Goal: Task Accomplishment & Management: Use online tool/utility

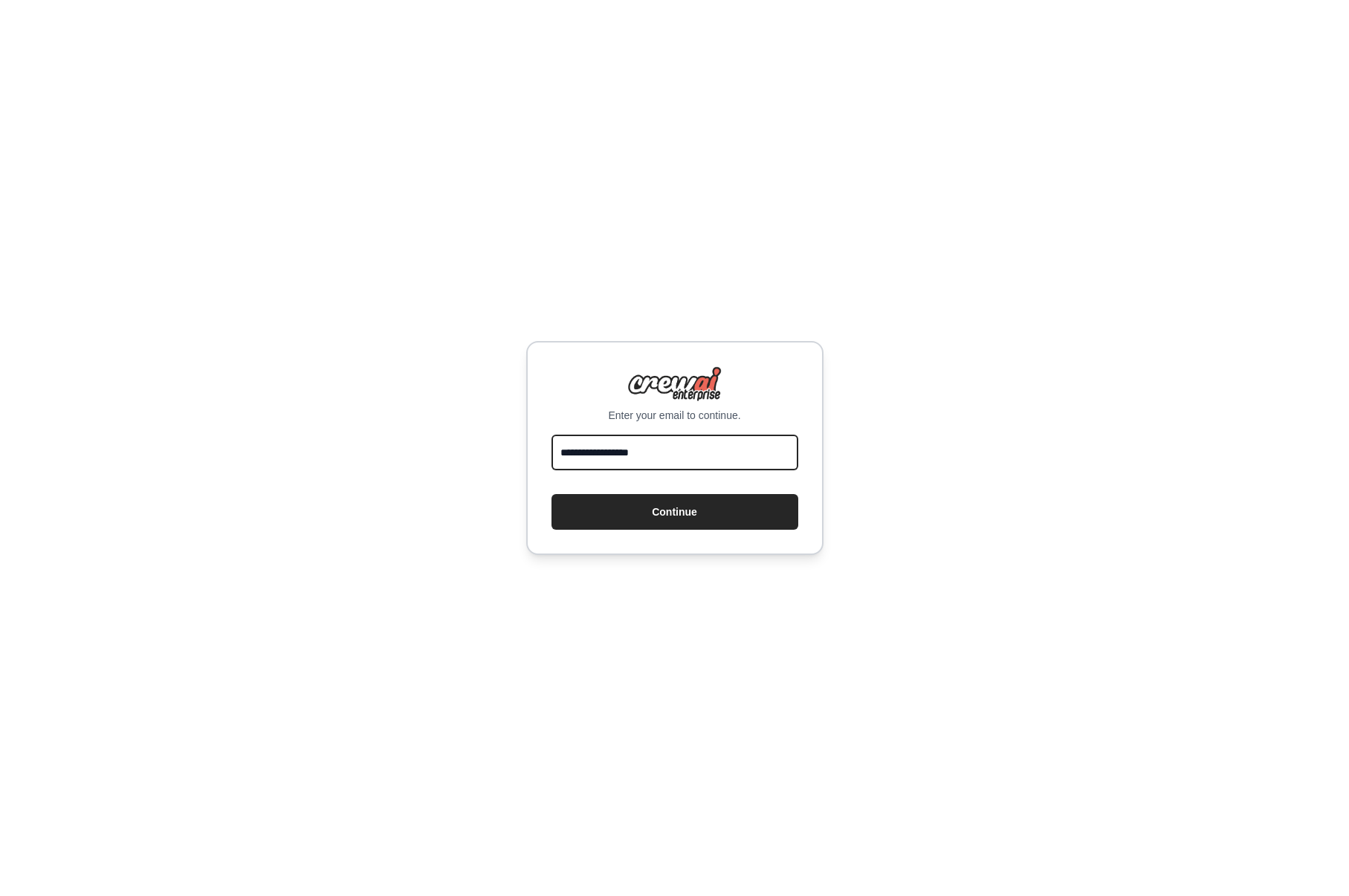
type input "**********"
click at [680, 534] on div "**********" at bounding box center [674, 448] width 297 height 214
click at [676, 514] on button "Continue" at bounding box center [675, 512] width 247 height 36
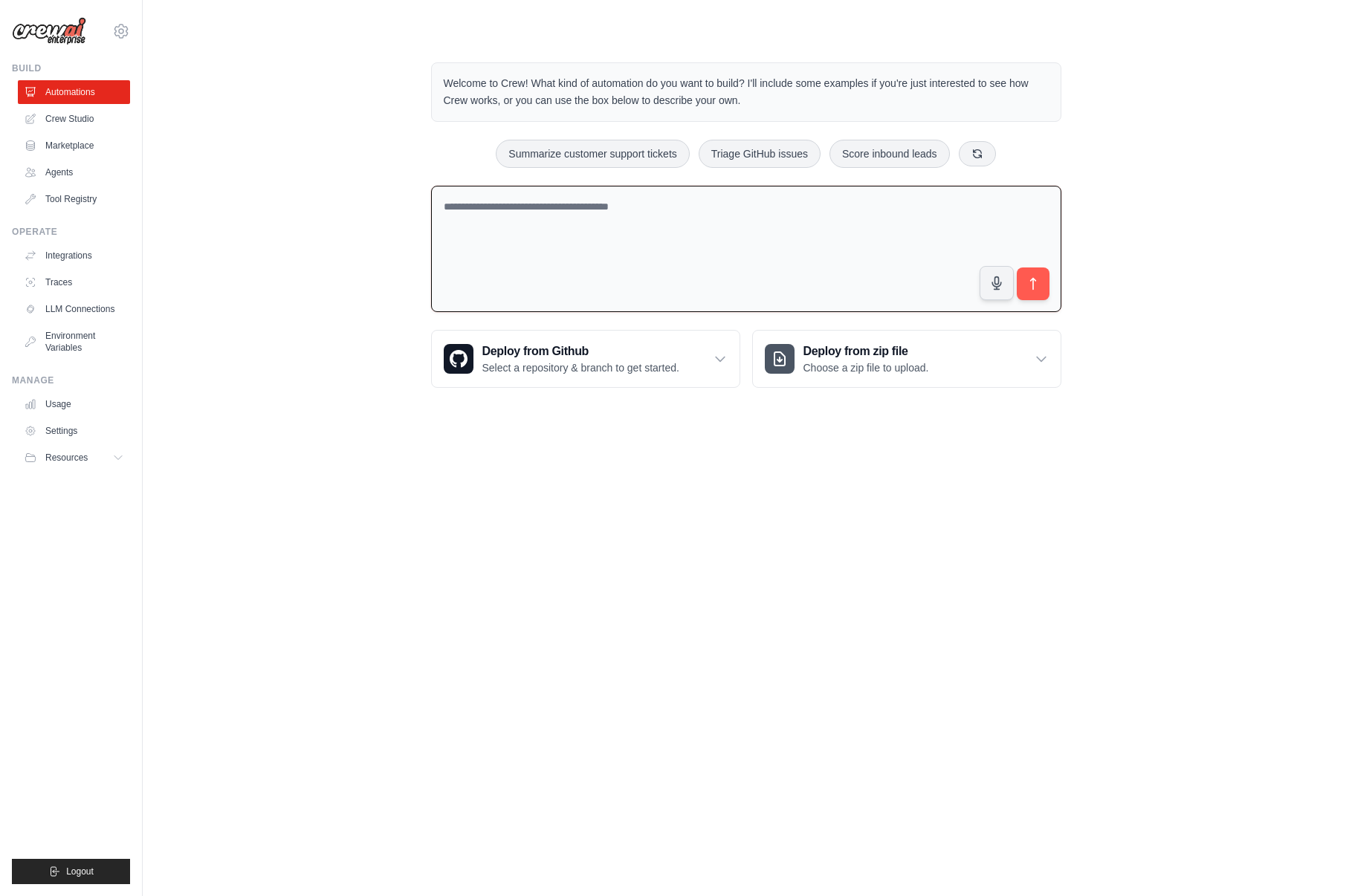
click at [842, 263] on textarea at bounding box center [746, 249] width 631 height 127
type textarea "**********"
click at [1035, 283] on icon "submit" at bounding box center [1033, 285] width 16 height 16
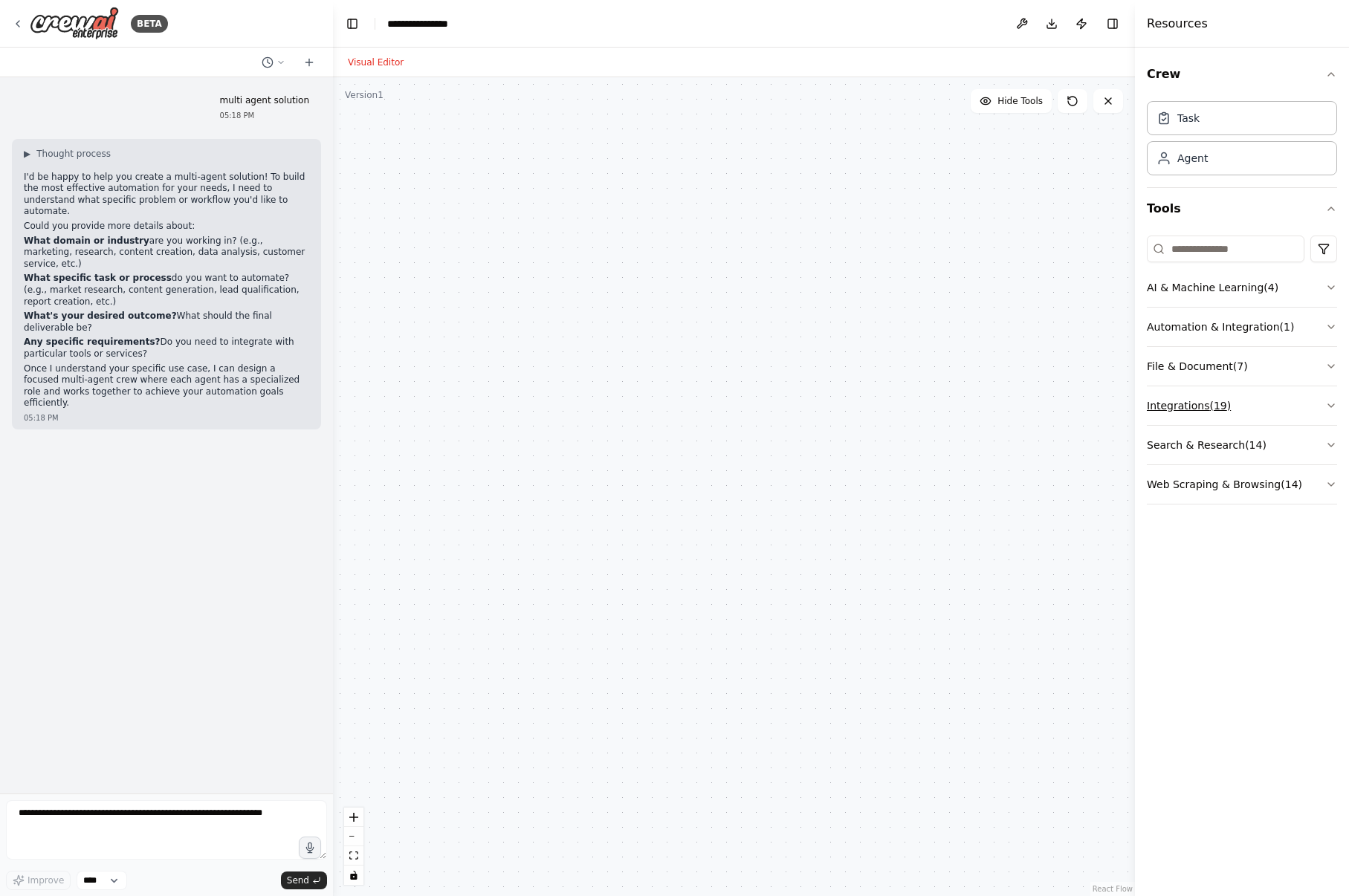
click at [1331, 407] on icon "button" at bounding box center [1331, 406] width 12 height 12
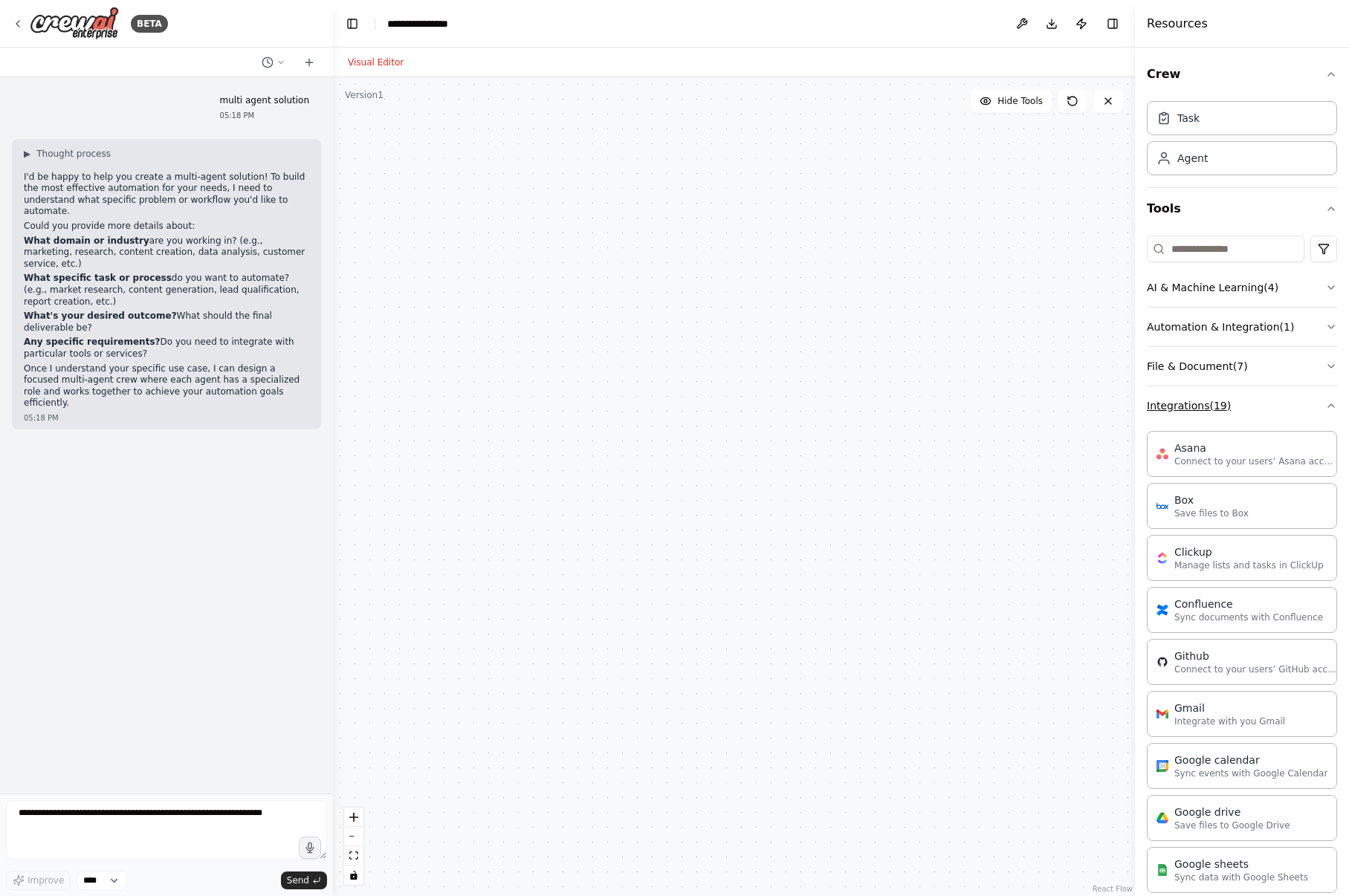
click at [1325, 408] on icon "button" at bounding box center [1331, 406] width 12 height 12
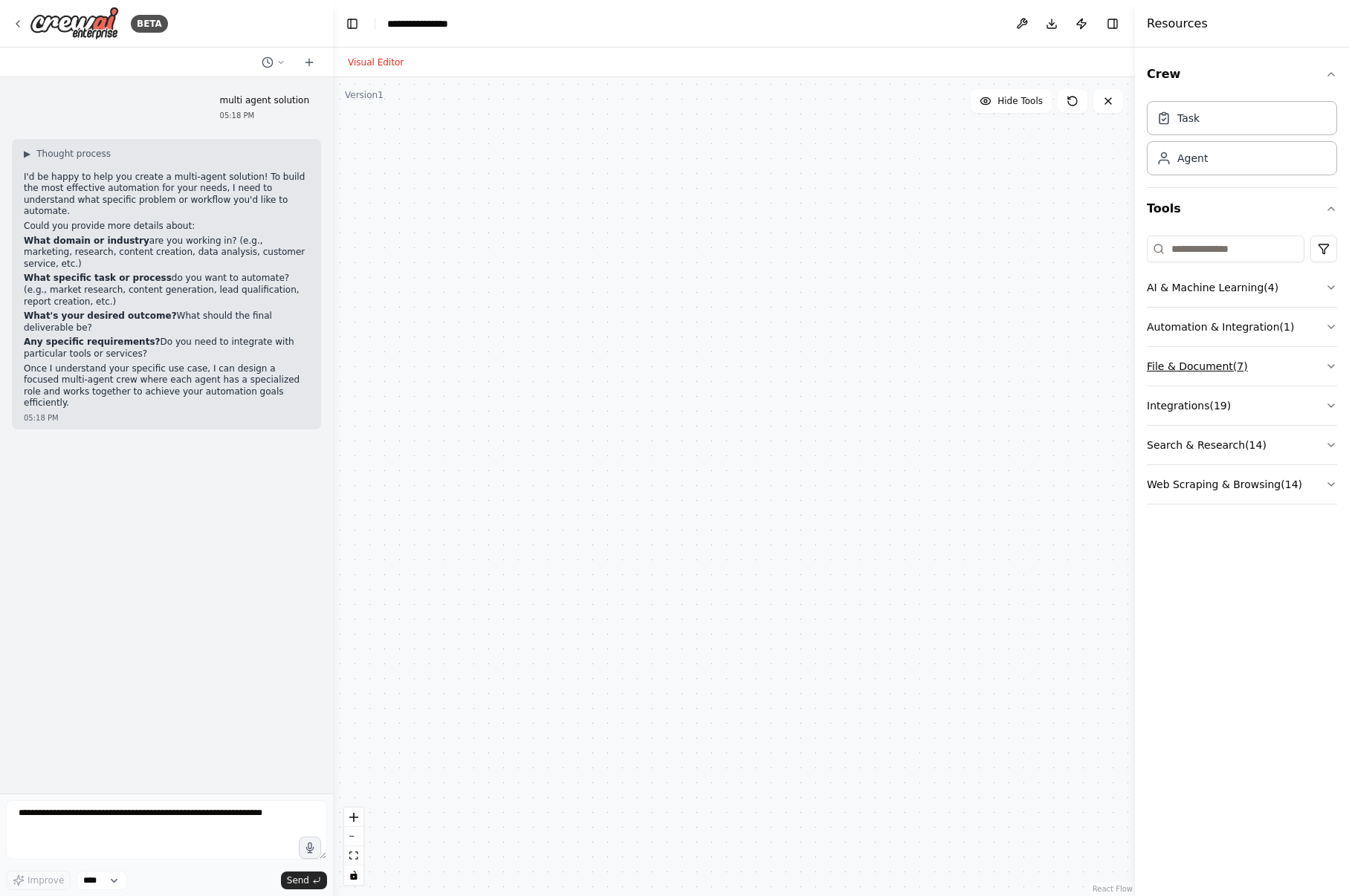
click at [1334, 367] on icon "button" at bounding box center [1331, 367] width 12 height 12
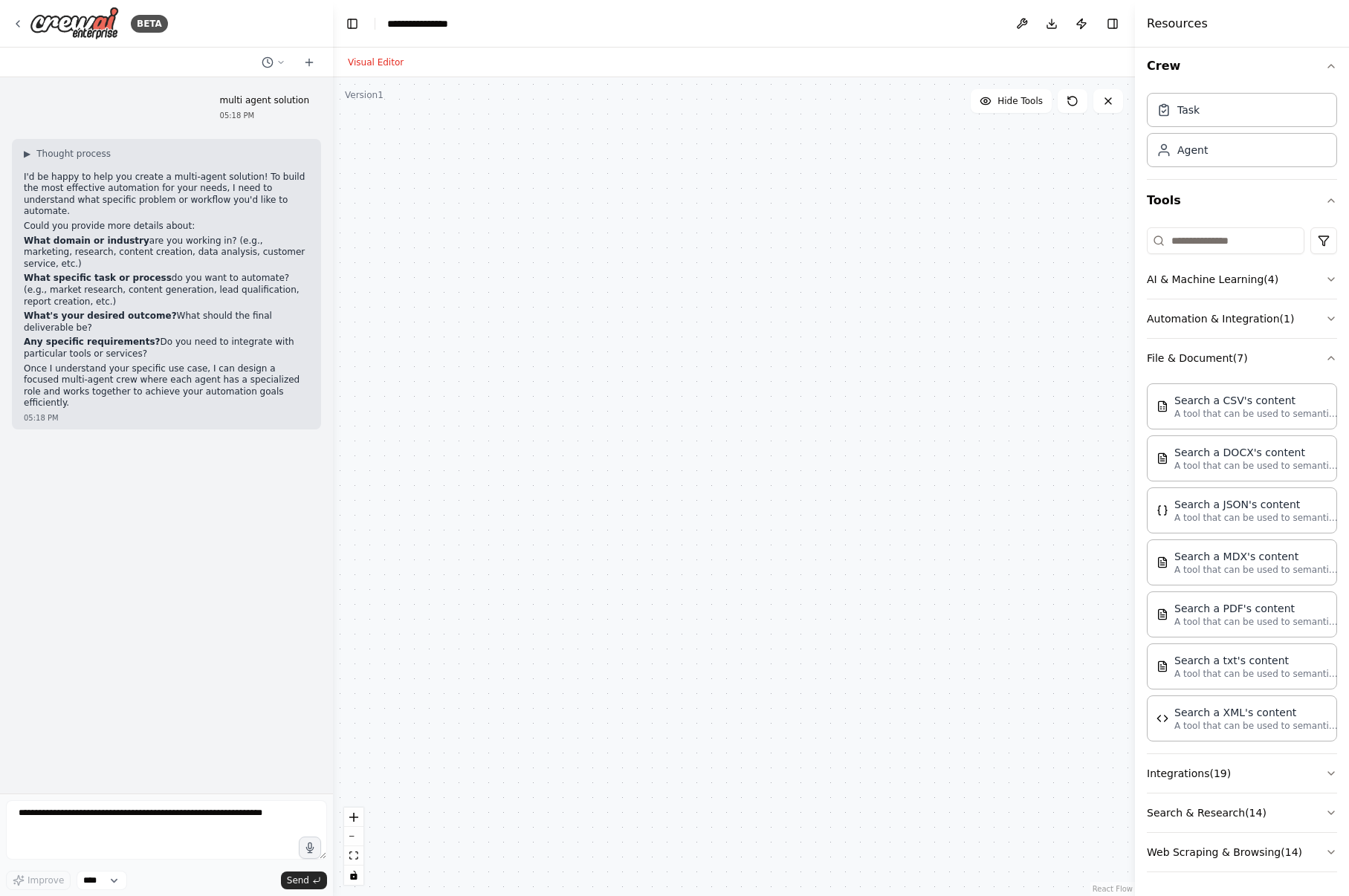
click at [1326, 355] on div "Crew Task Agent Tools AI & Machine Learning ( 4 ) Automation & Integration ( 1 …" at bounding box center [1241, 471] width 214 height 849
click at [1325, 278] on icon "button" at bounding box center [1331, 280] width 12 height 12
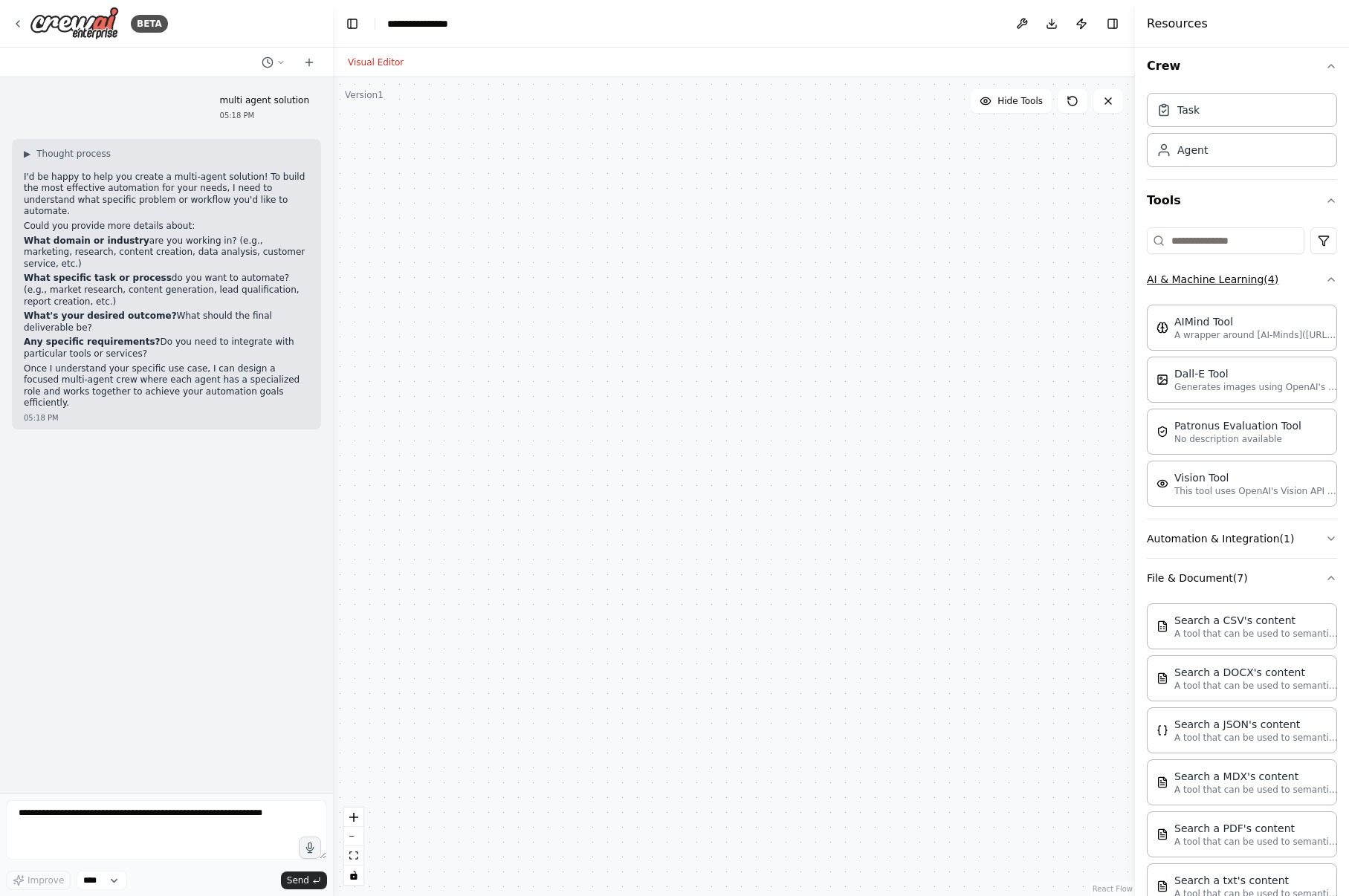
click at [1325, 282] on icon "button" at bounding box center [1331, 280] width 12 height 12
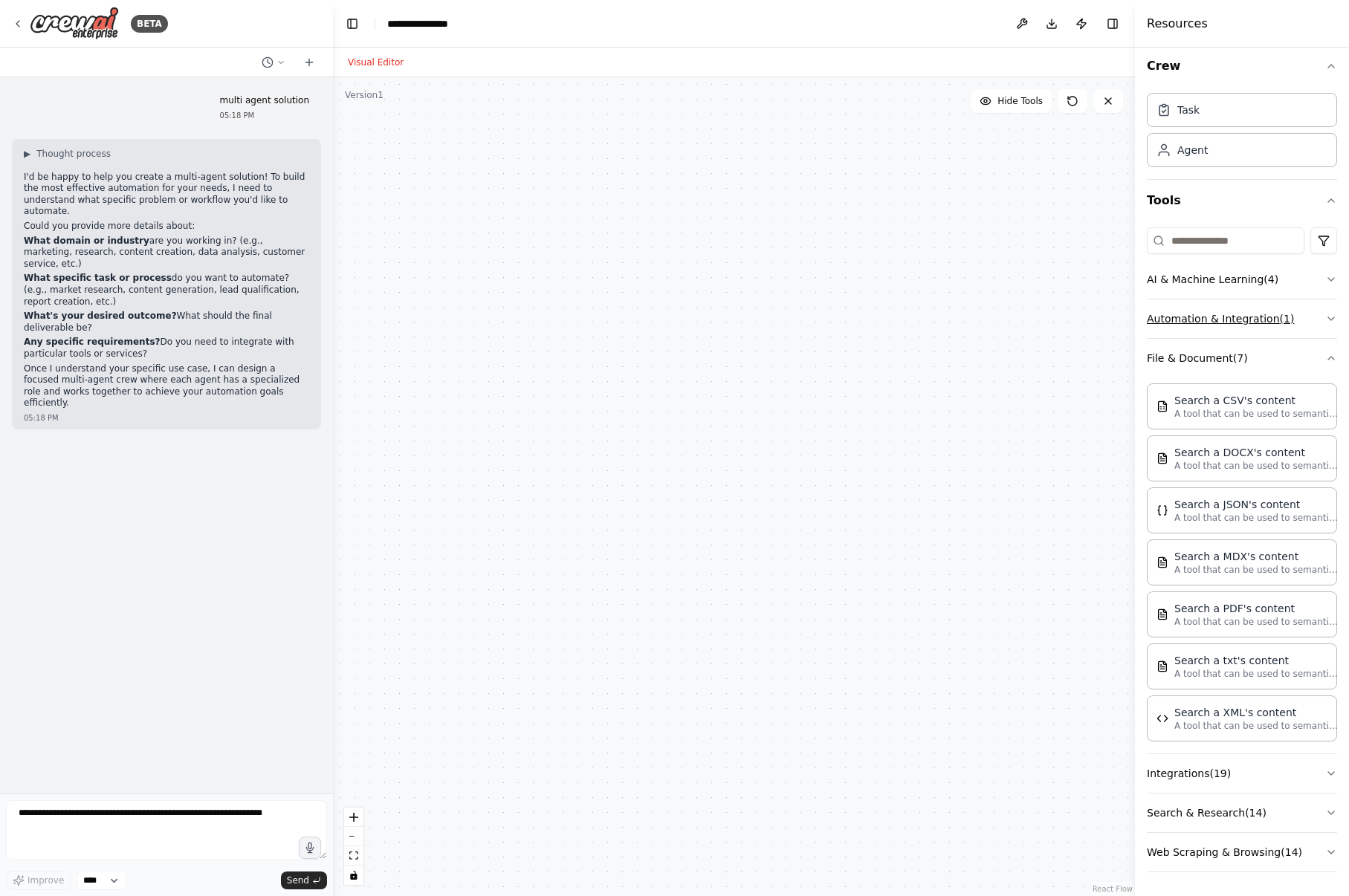
click at [1315, 327] on button "Automation & Integration ( 1 )" at bounding box center [1241, 318] width 190 height 39
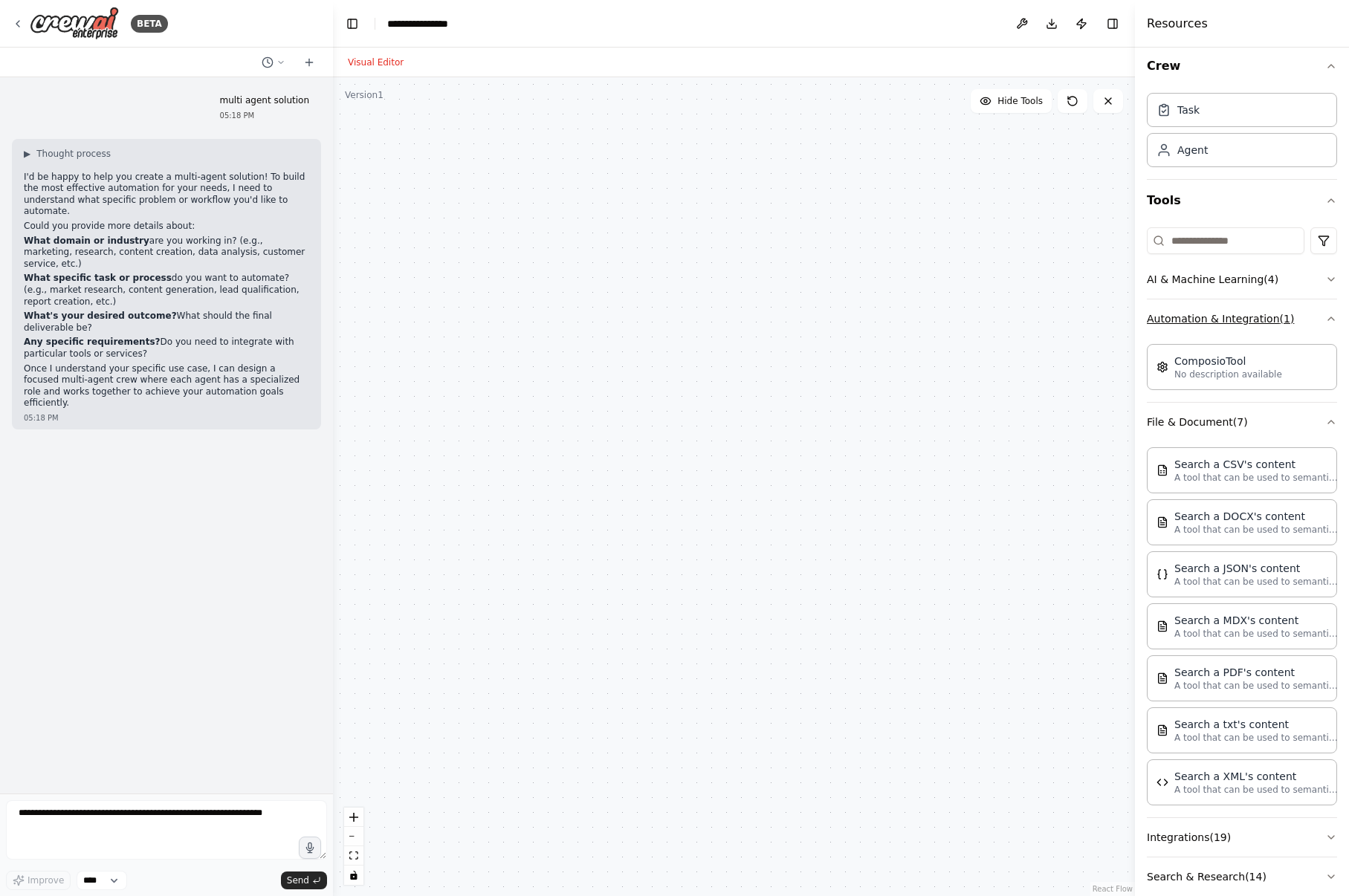
click at [1315, 327] on button "Automation & Integration ( 1 )" at bounding box center [1241, 318] width 190 height 39
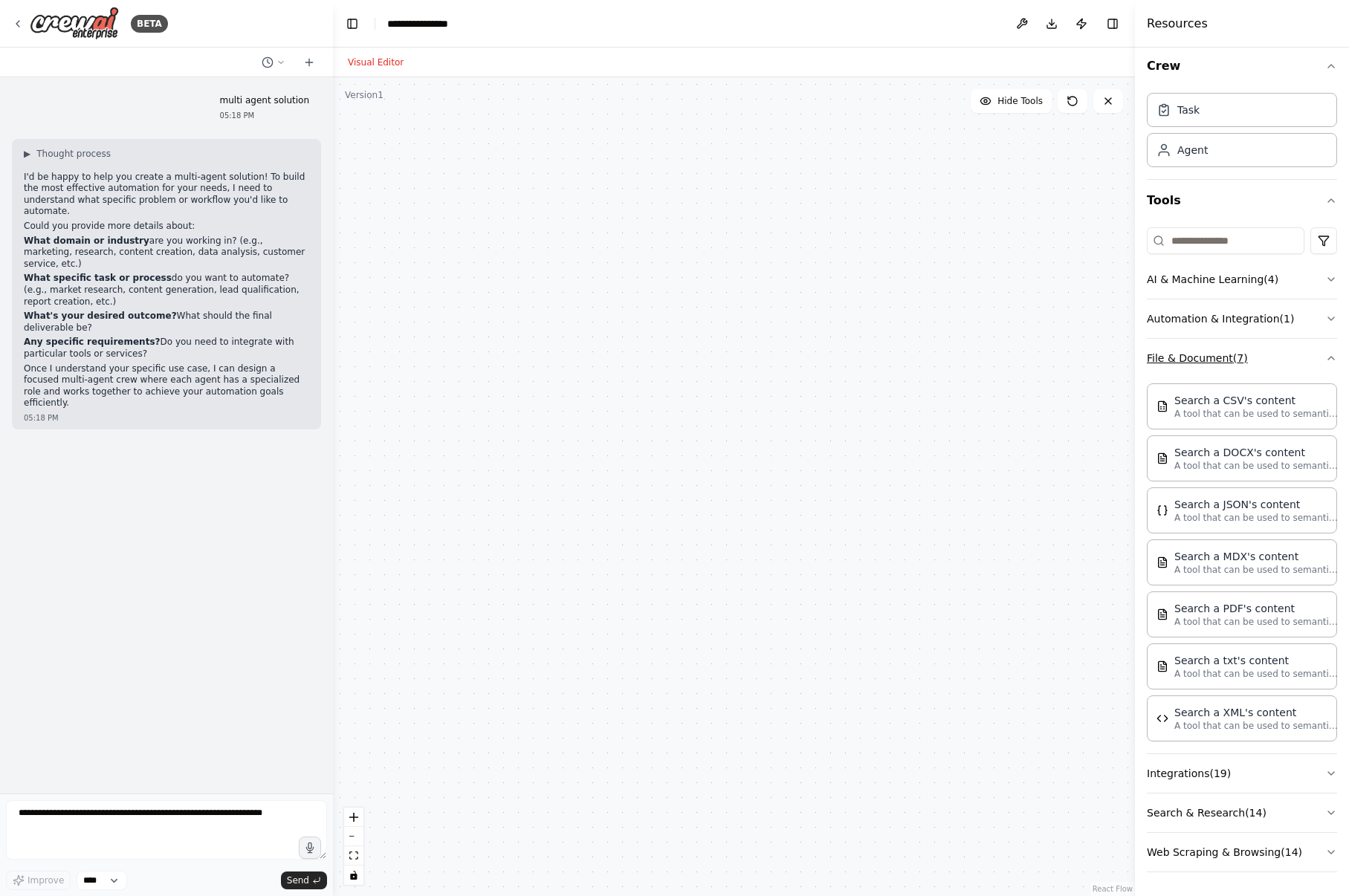
click at [1325, 358] on icon "button" at bounding box center [1331, 358] width 12 height 12
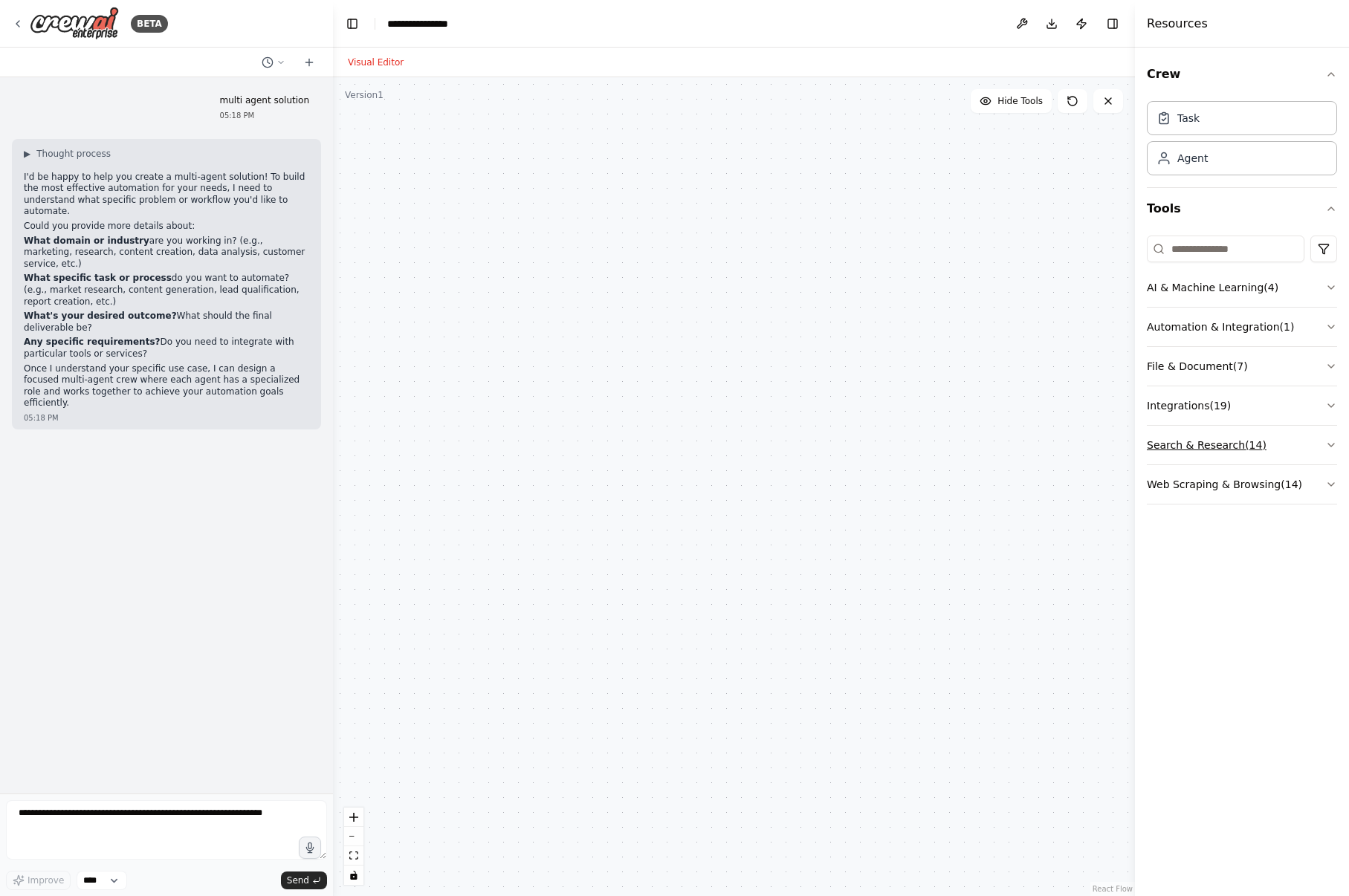
click at [1326, 448] on icon "button" at bounding box center [1331, 445] width 12 height 12
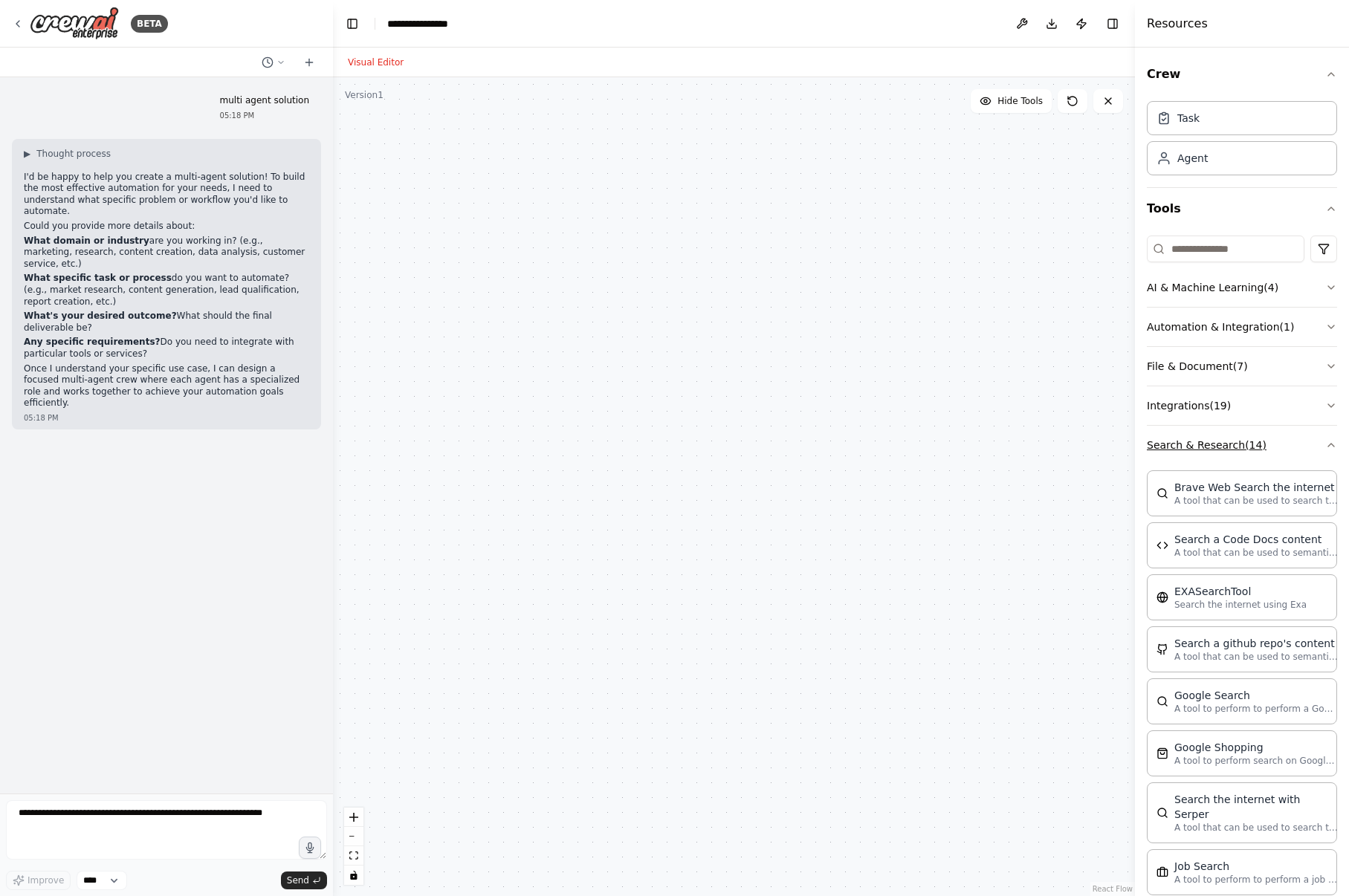
click at [1325, 448] on icon "button" at bounding box center [1331, 445] width 12 height 12
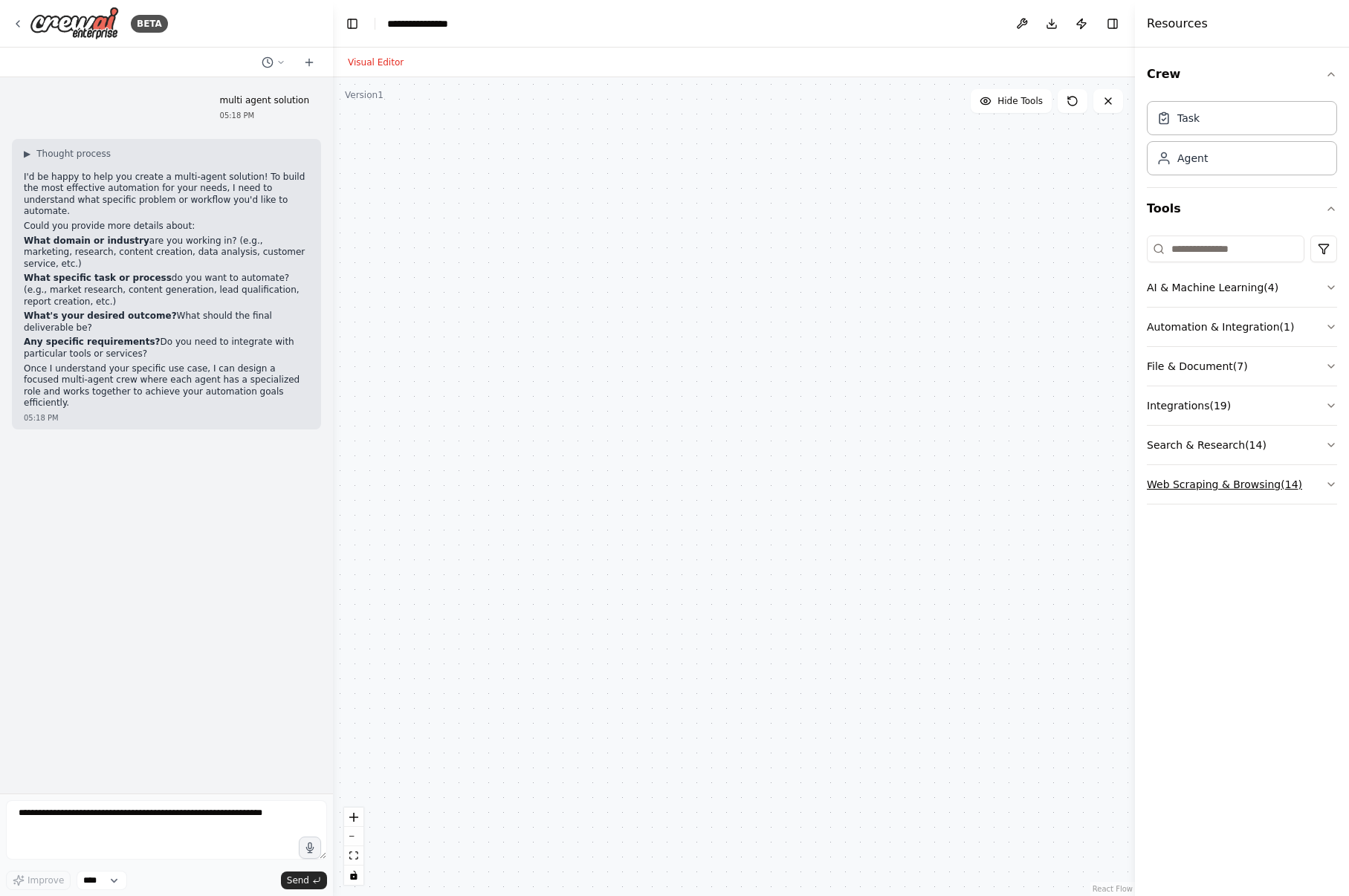
click at [1333, 487] on icon "button" at bounding box center [1331, 484] width 12 height 12
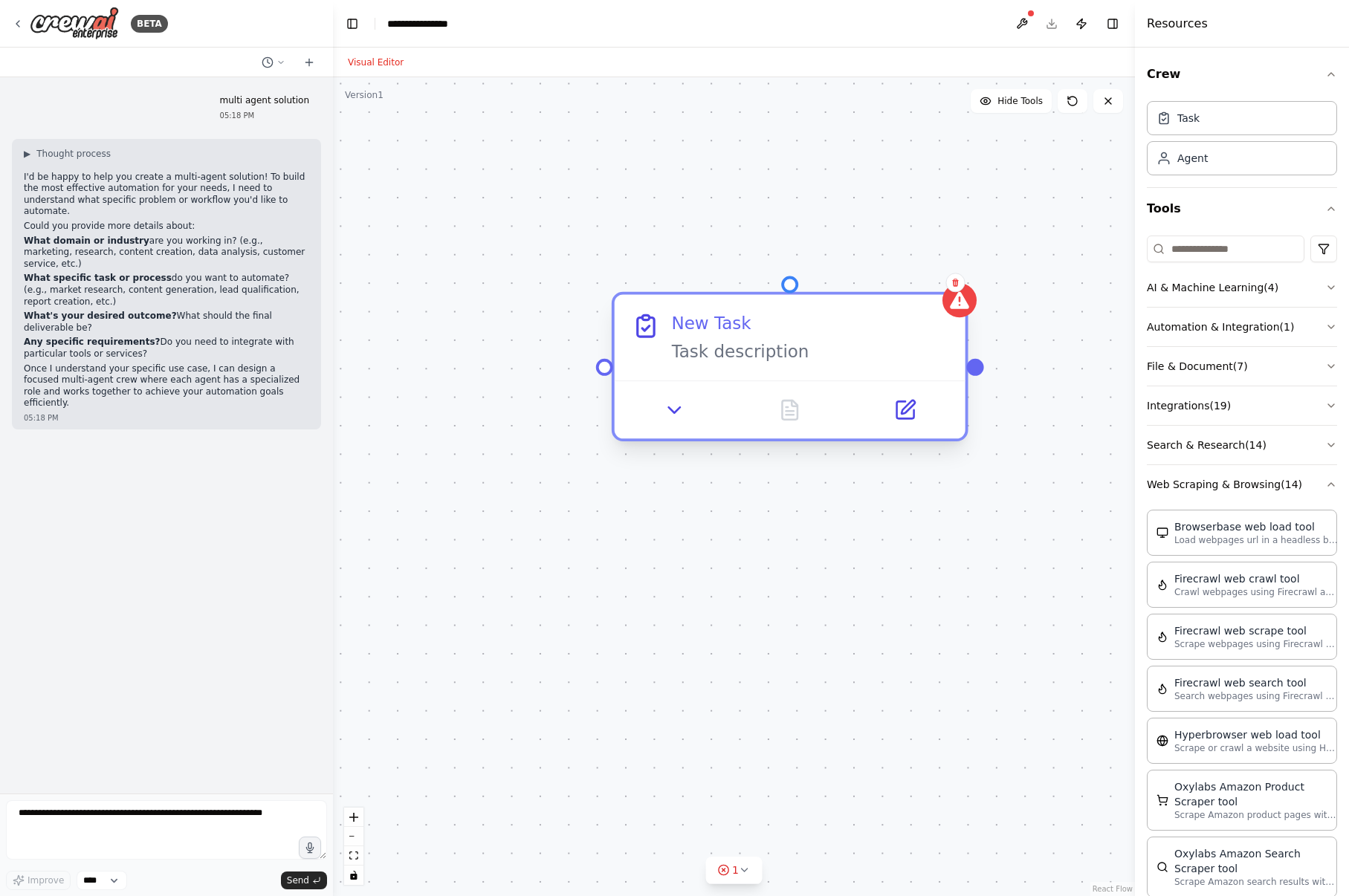
drag, startPoint x: 936, startPoint y: 285, endPoint x: 723, endPoint y: 304, distance: 213.8
click at [723, 304] on div "New Task Task description" at bounding box center [790, 337] width 351 height 85
click at [680, 408] on icon at bounding box center [674, 410] width 11 height 6
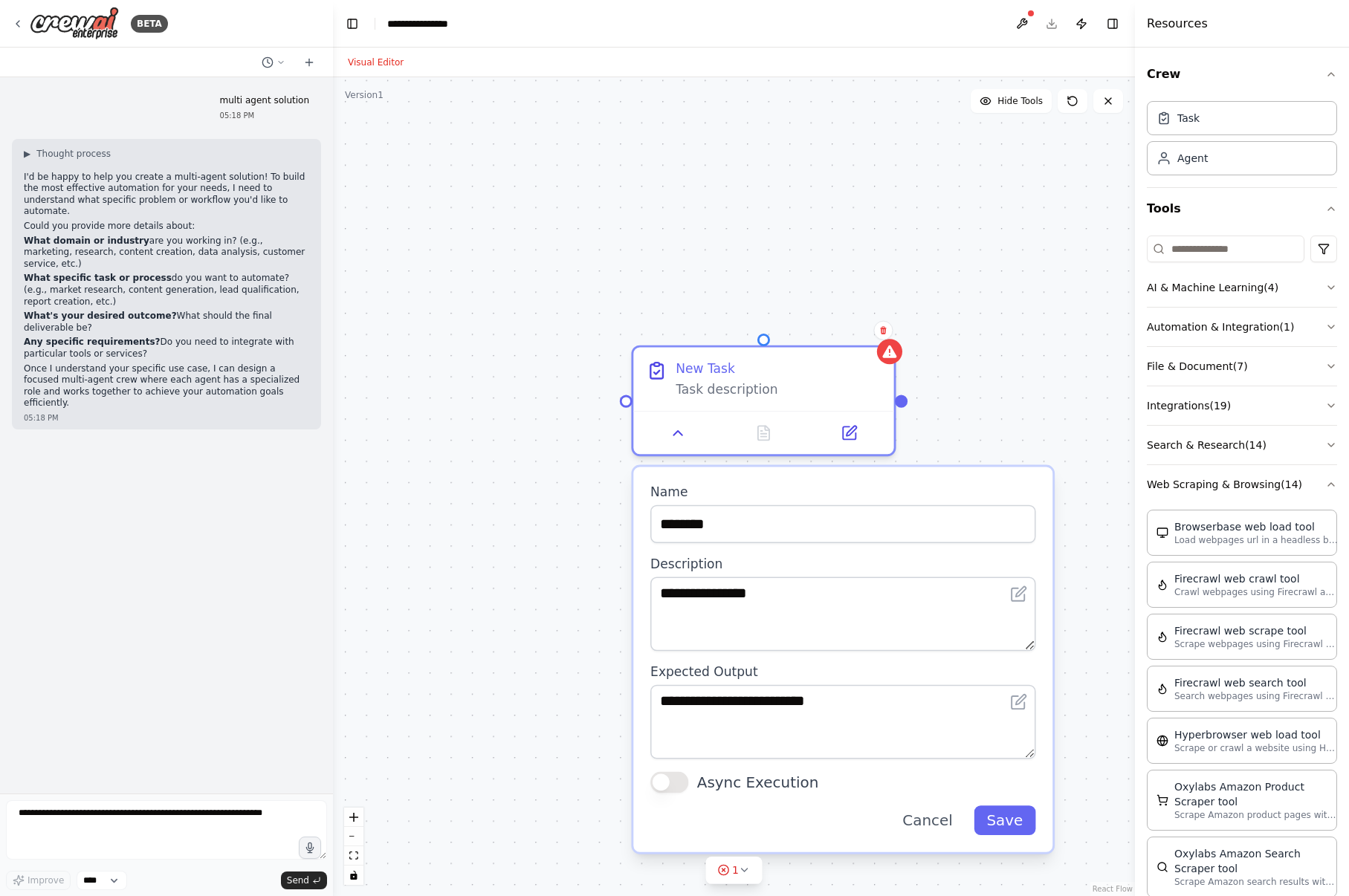
click at [677, 785] on button "Async Execution" at bounding box center [669, 781] width 38 height 21
click at [670, 782] on button "Async Execution" at bounding box center [669, 781] width 38 height 21
click at [663, 783] on button "Async Execution" at bounding box center [669, 781] width 38 height 21
click at [849, 427] on icon at bounding box center [851, 427] width 10 height 10
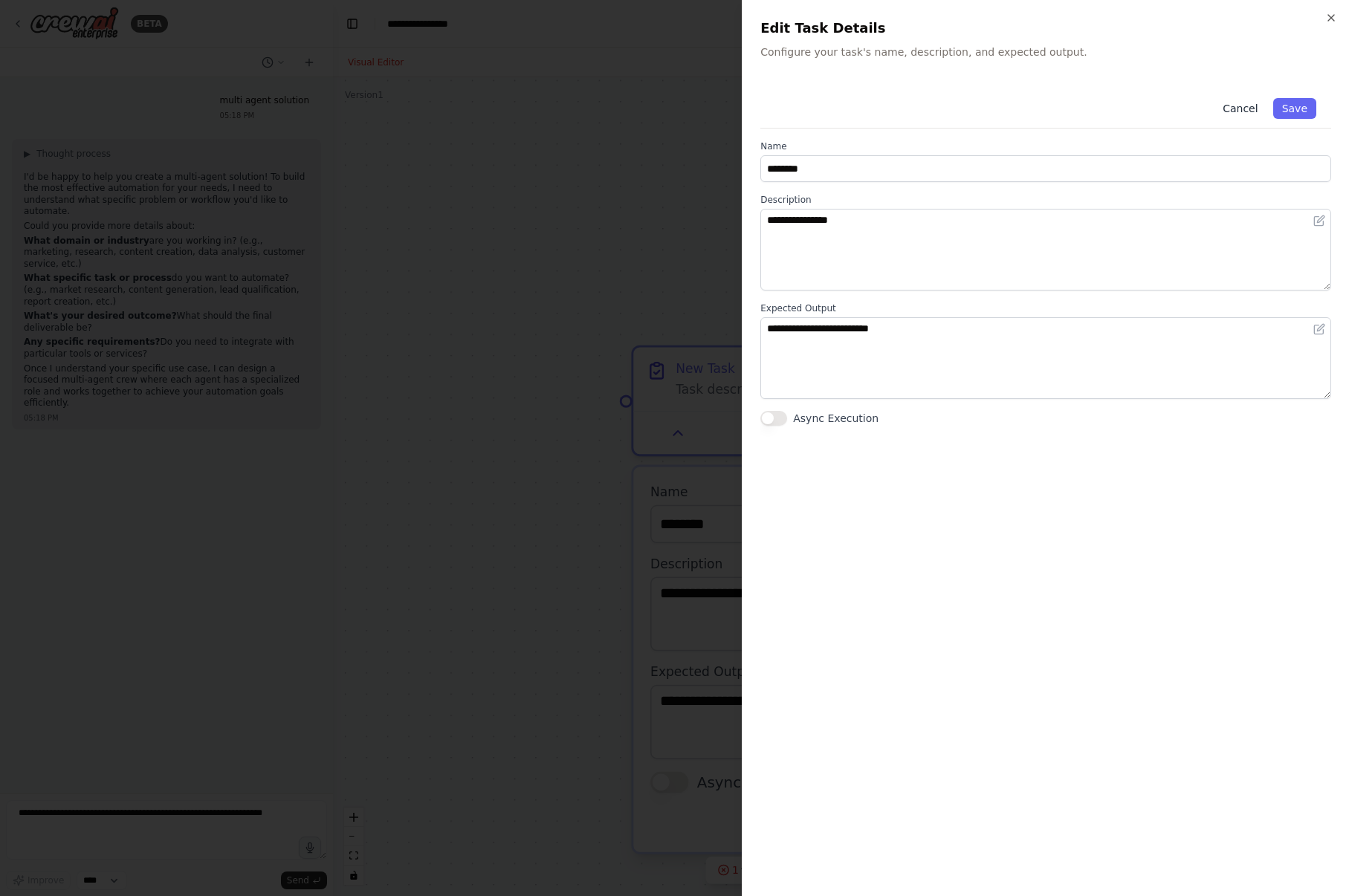
click at [1241, 116] on button "Cancel" at bounding box center [1239, 108] width 52 height 21
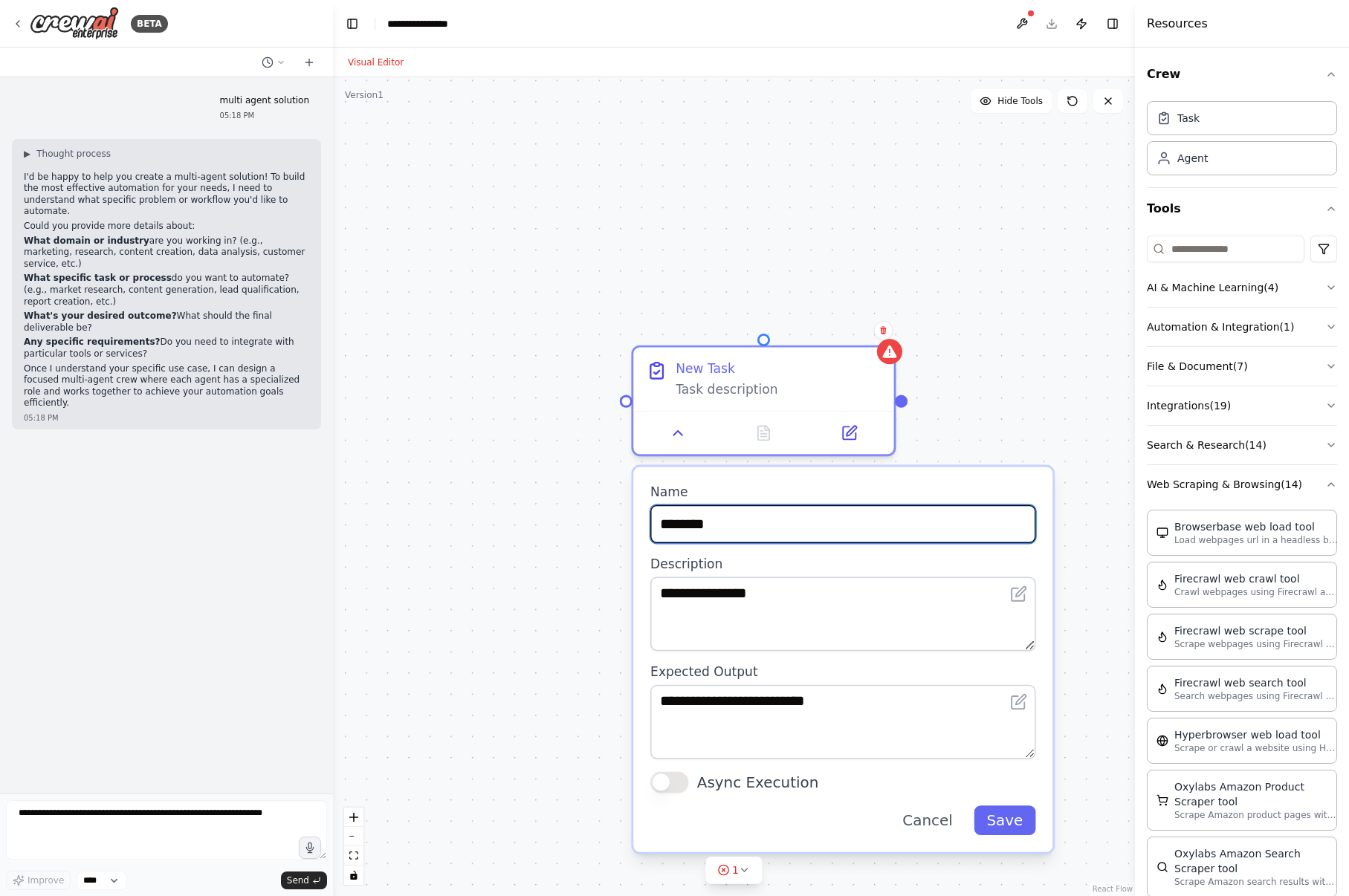
click at [791, 537] on input "********" at bounding box center [842, 524] width 384 height 38
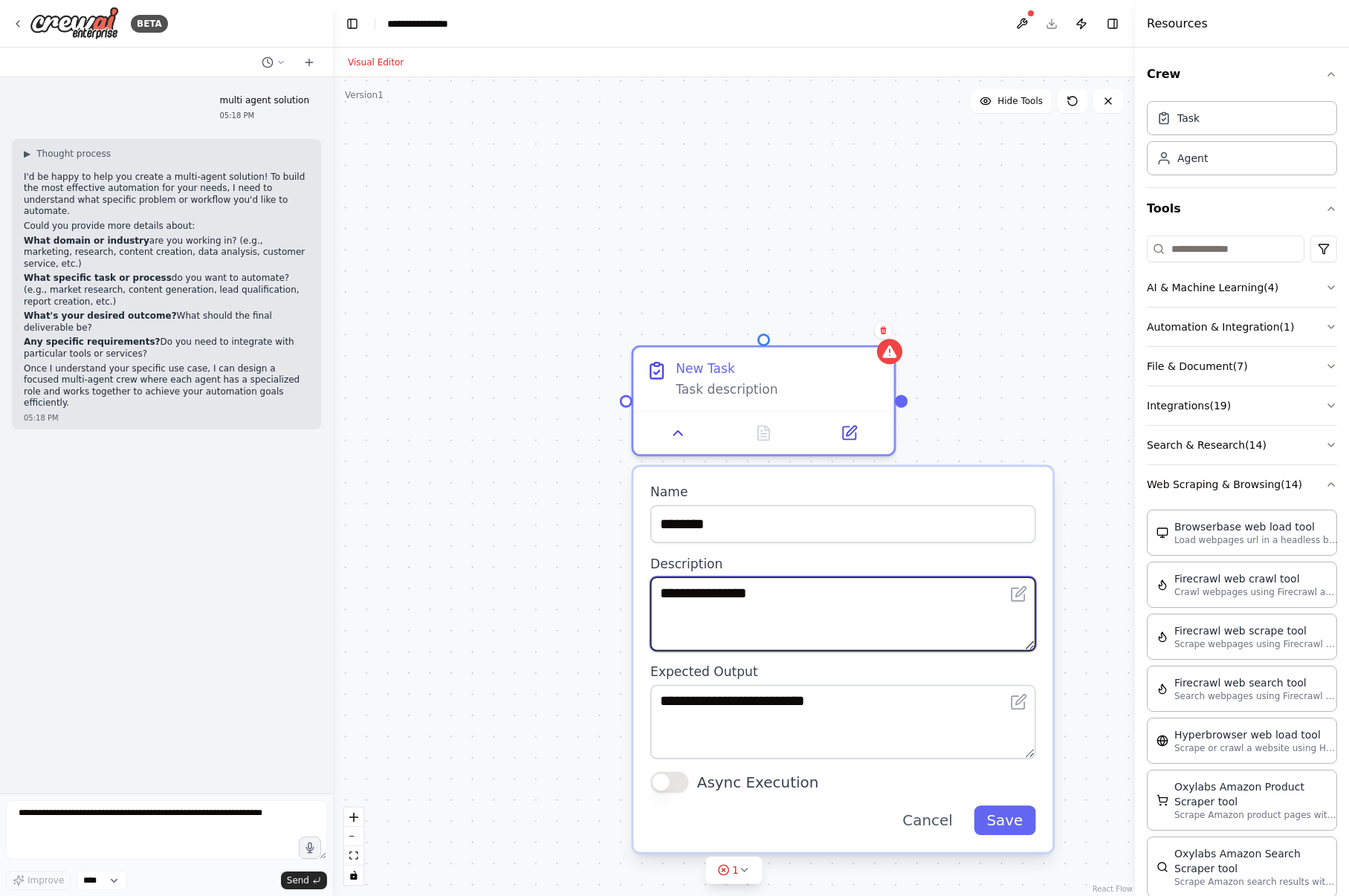
click at [759, 610] on textarea "**********" at bounding box center [842, 613] width 384 height 74
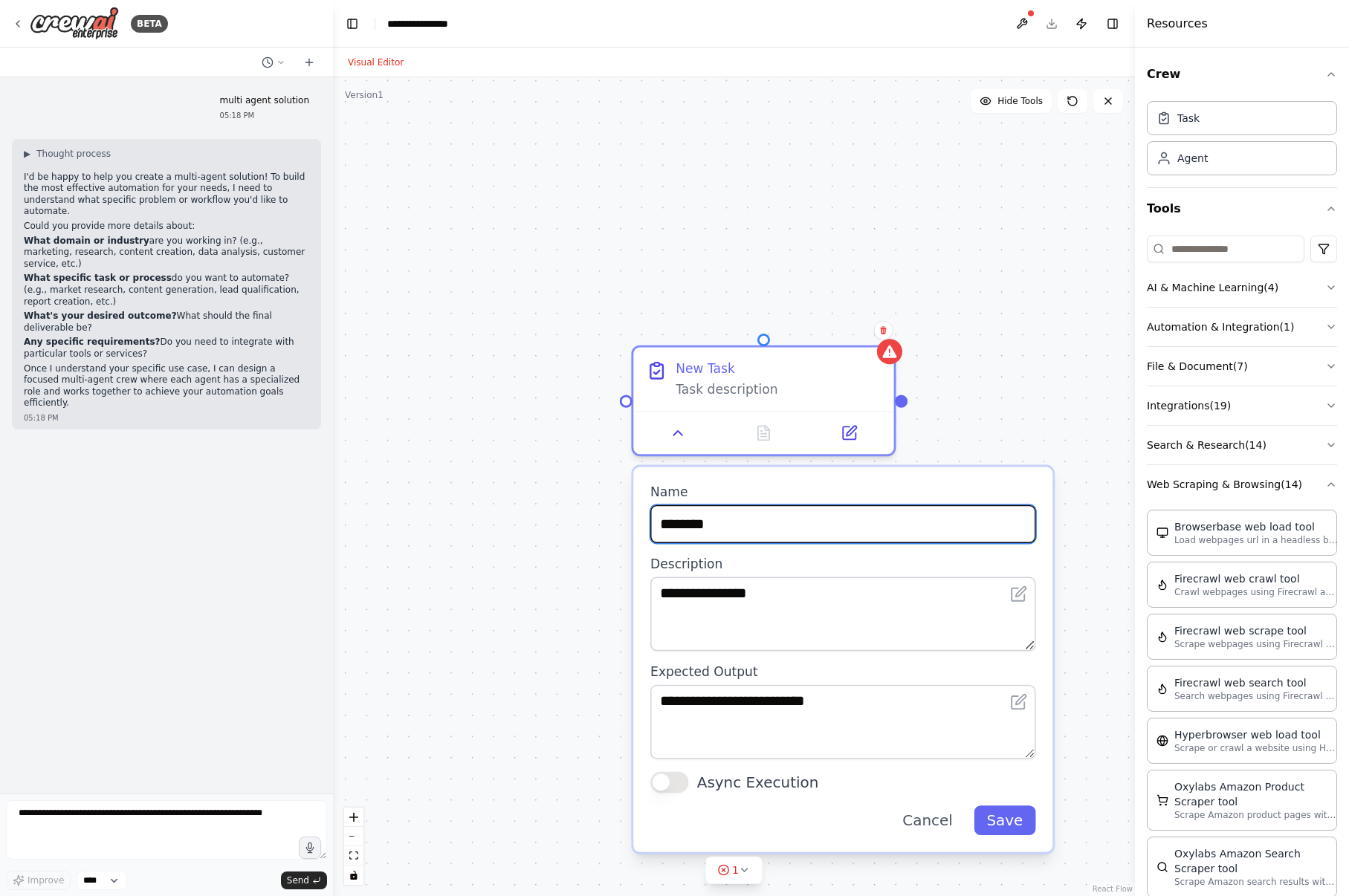
click at [777, 530] on input "********" at bounding box center [842, 524] width 384 height 38
type input "**********"
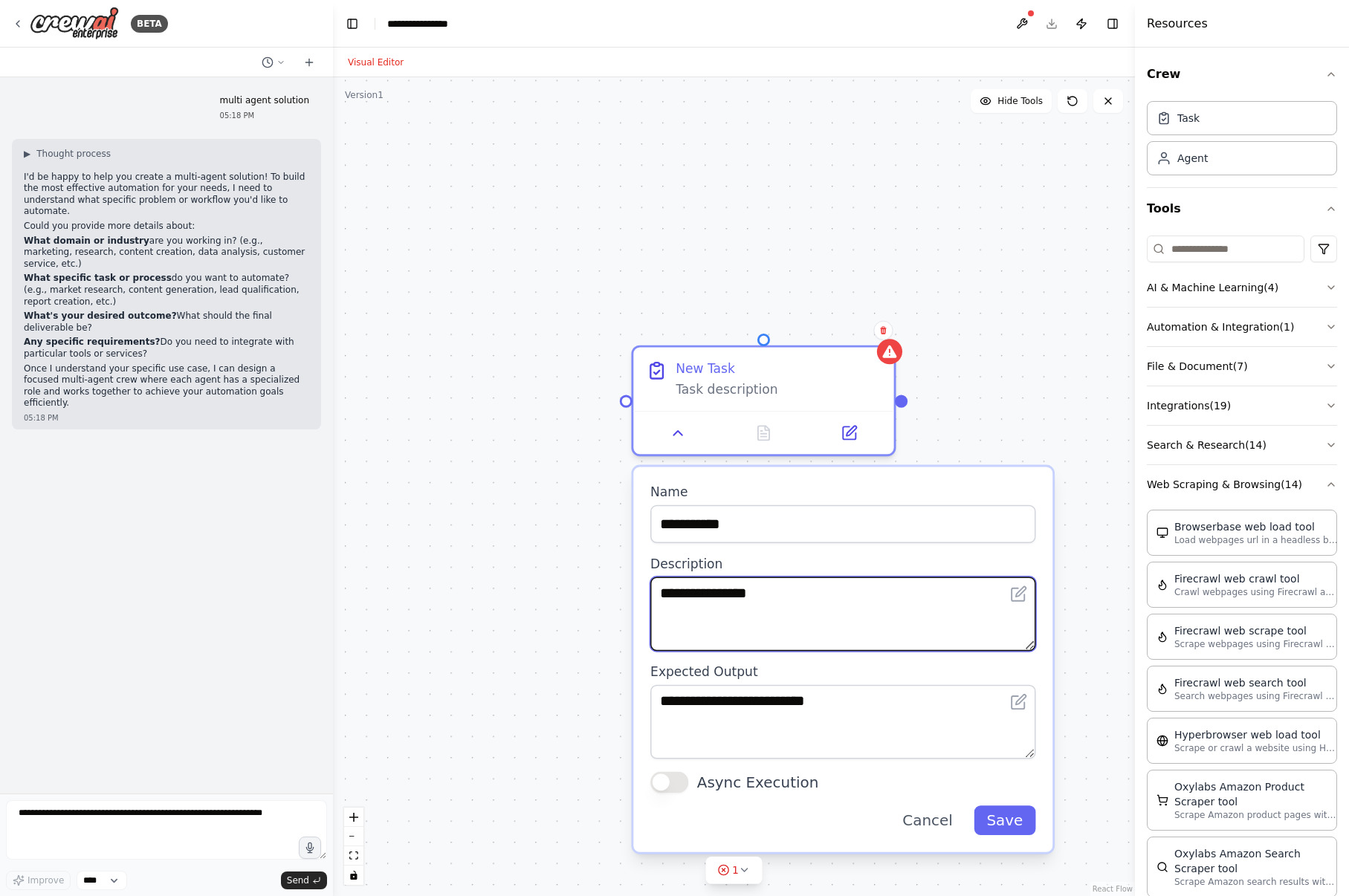
click at [799, 603] on textarea "**********" at bounding box center [842, 613] width 384 height 74
type textarea "**********"
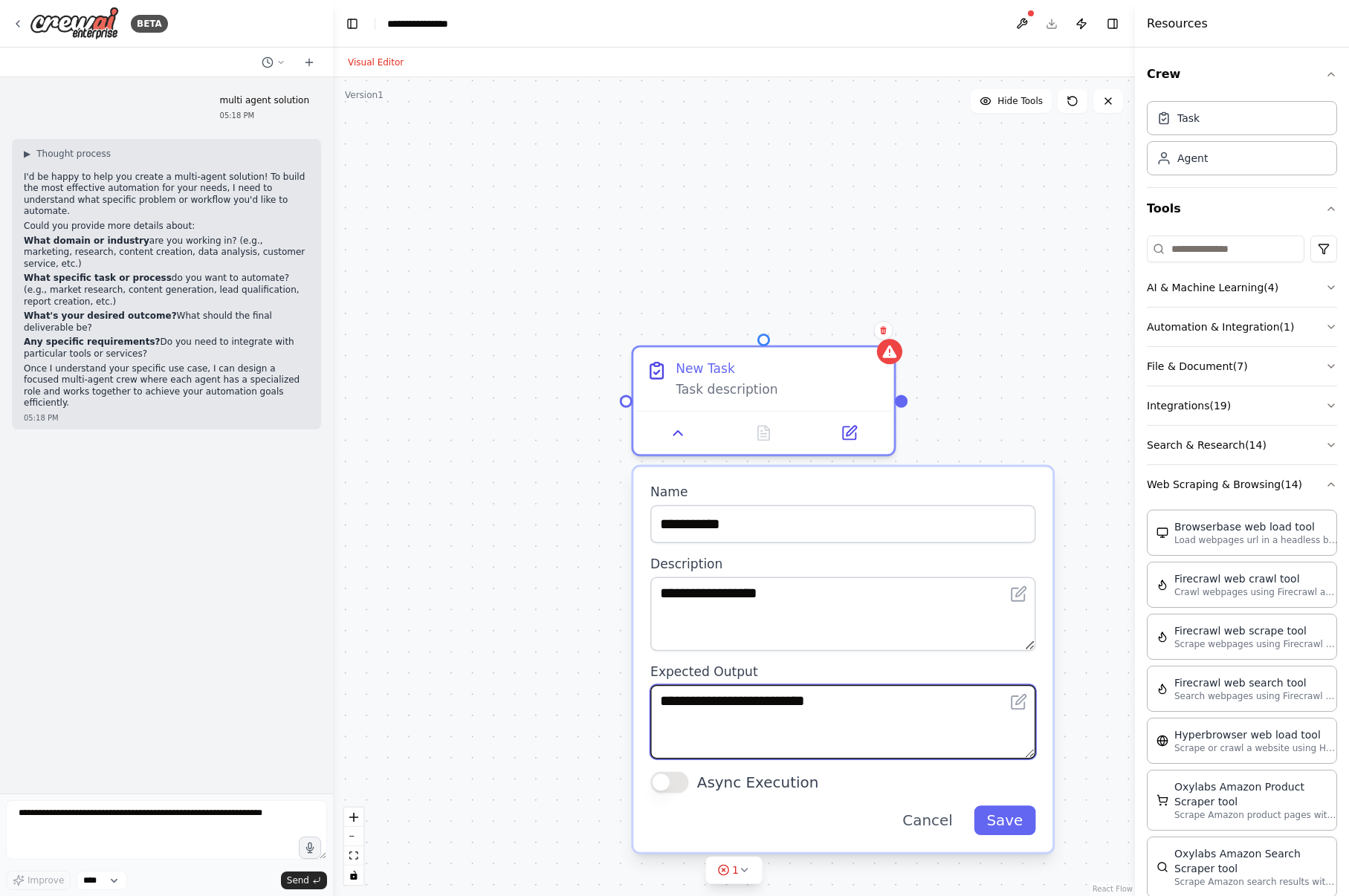
click at [865, 706] on textarea "**********" at bounding box center [842, 721] width 384 height 74
type textarea "**********"
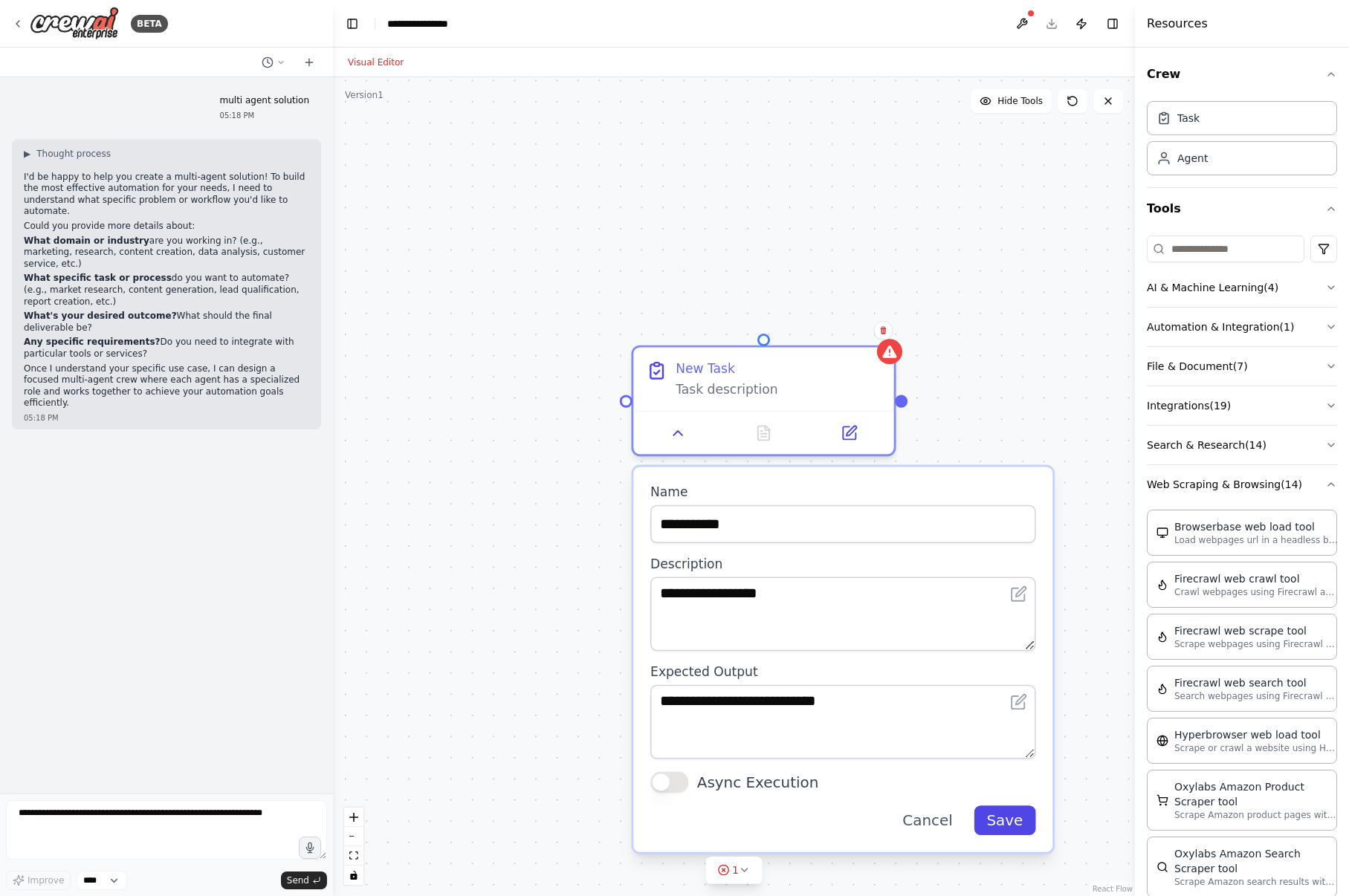
click at [1002, 822] on button "Save" at bounding box center [1004, 820] width 61 height 30
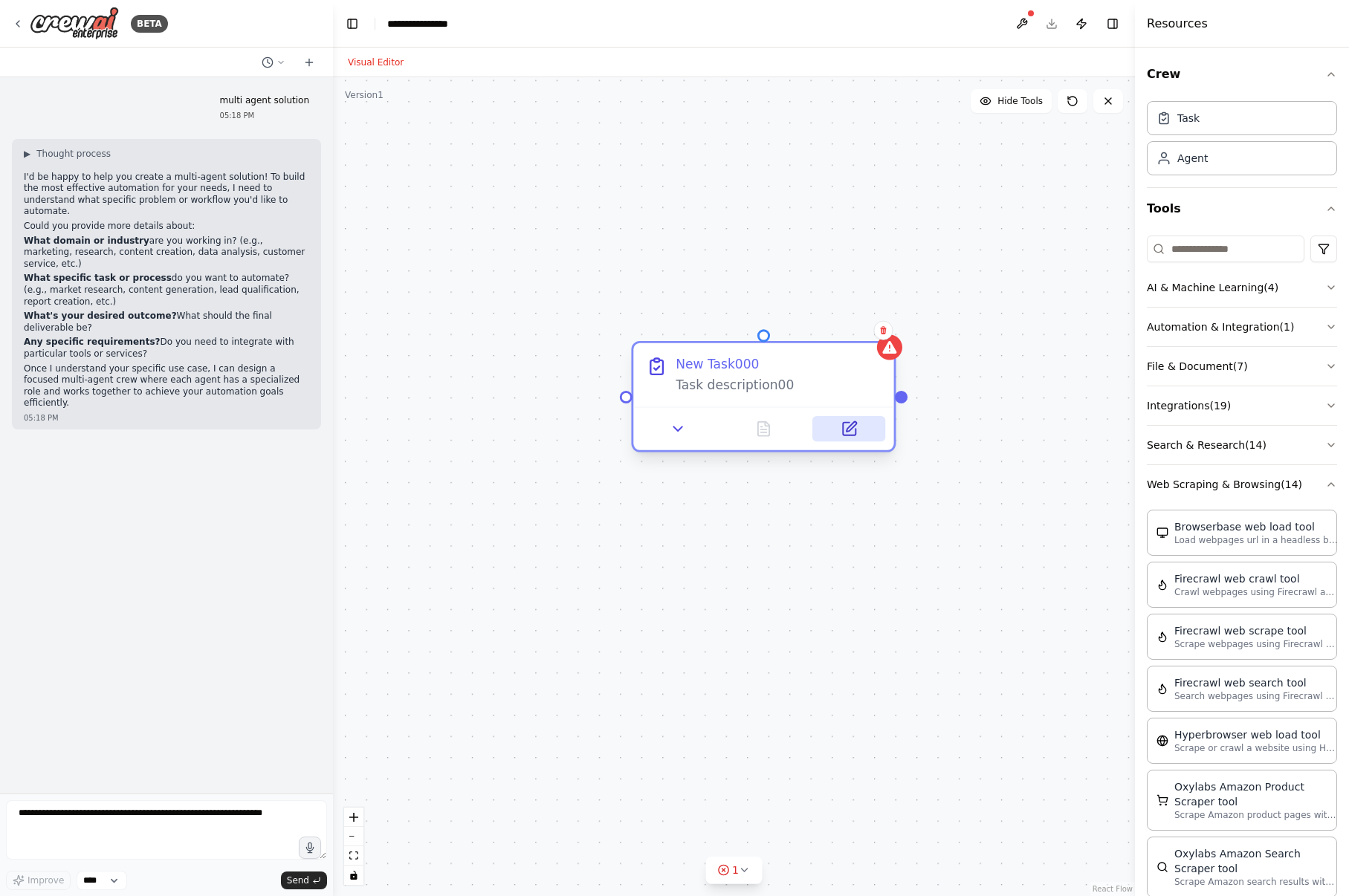
click at [853, 432] on icon at bounding box center [849, 429] width 13 height 13
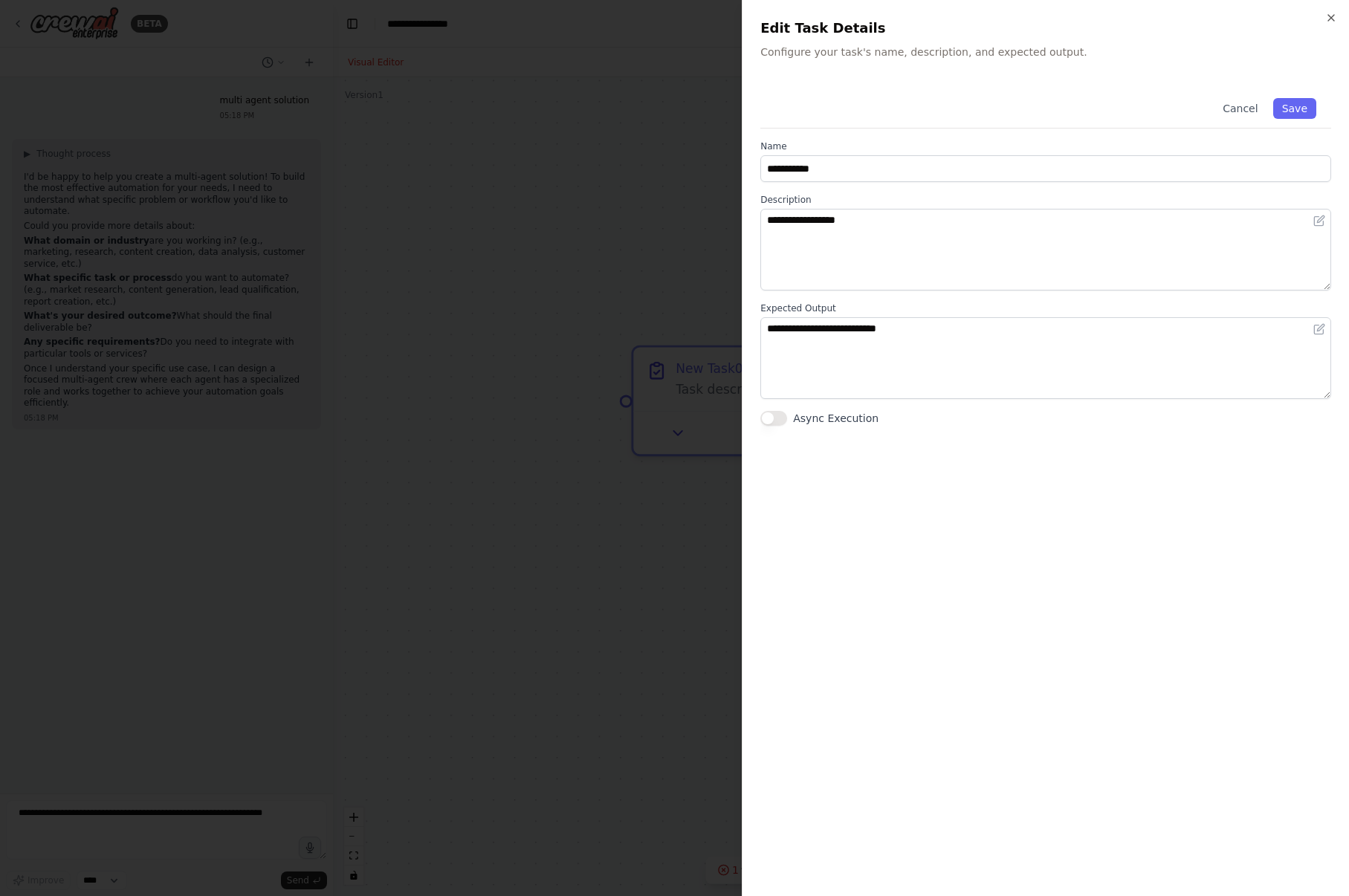
click at [788, 423] on div "Async Execution" at bounding box center [1045, 418] width 570 height 15
click at [1243, 107] on button "Cancel" at bounding box center [1239, 108] width 52 height 21
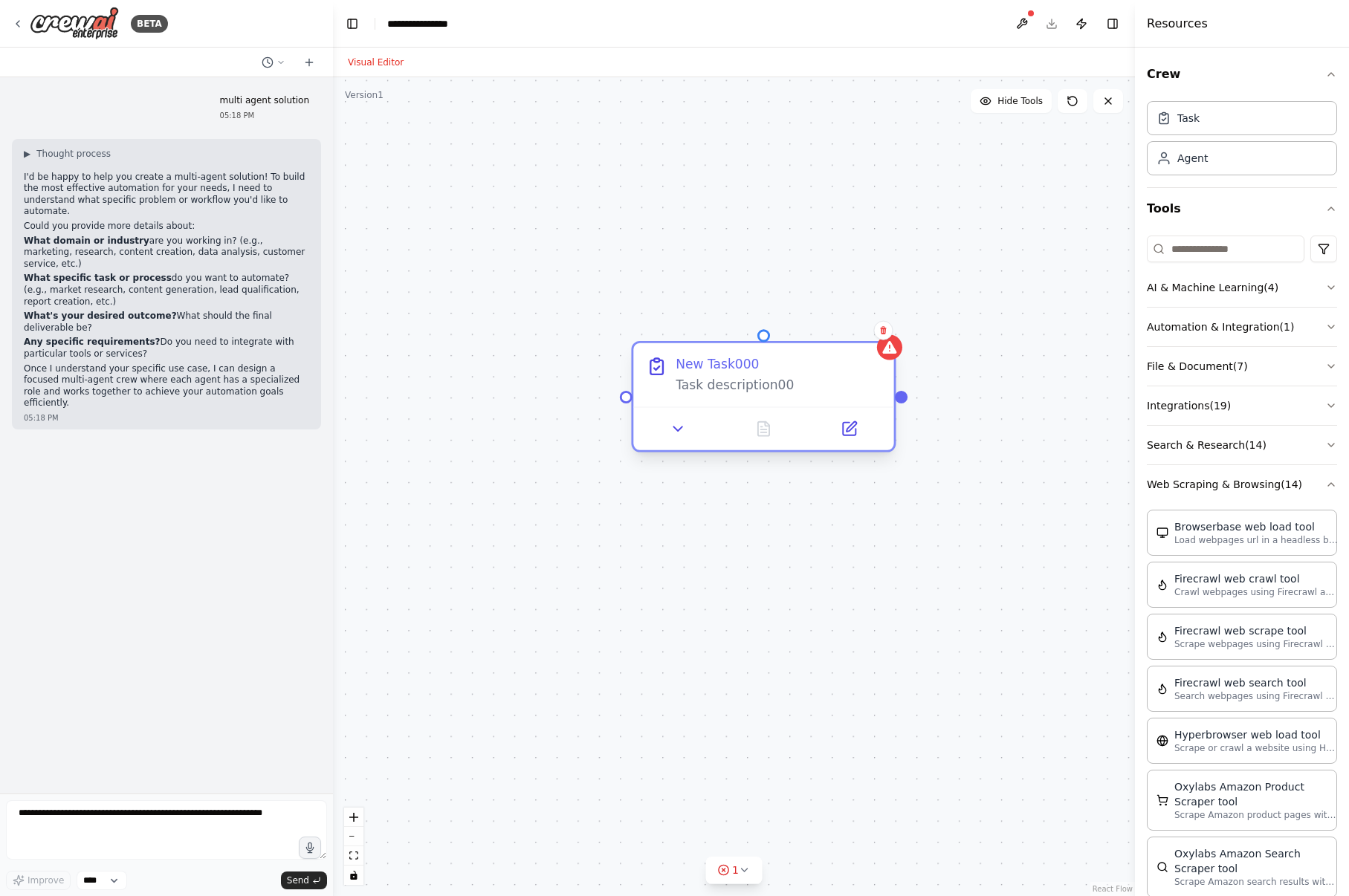
drag, startPoint x: 1199, startPoint y: 330, endPoint x: 825, endPoint y: 420, distance: 384.7
click at [825, 420] on div "**********" at bounding box center [674, 448] width 1349 height 896
click at [681, 442] on button at bounding box center [679, 429] width 73 height 26
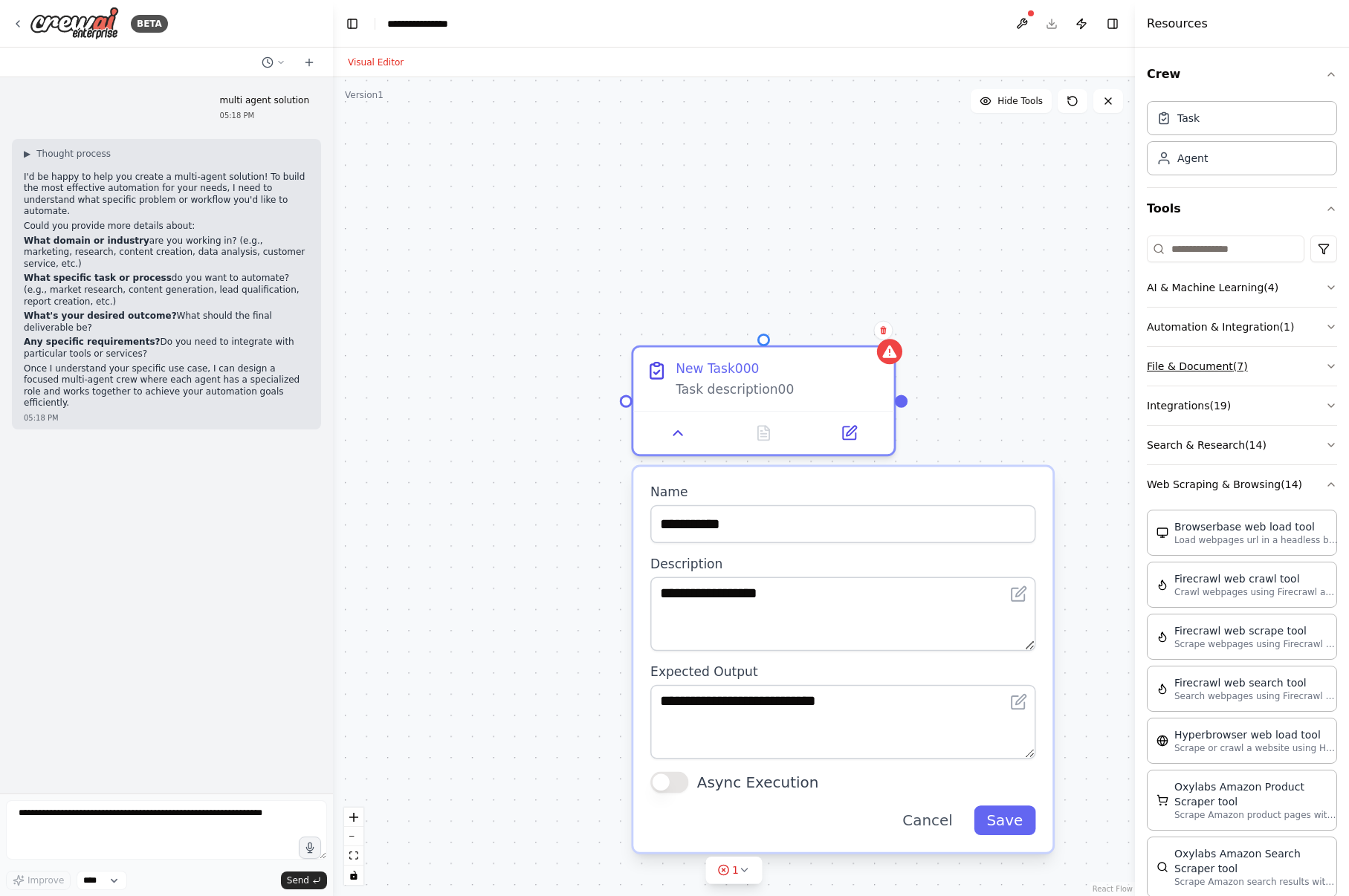
click at [1325, 367] on icon "button" at bounding box center [1331, 367] width 12 height 12
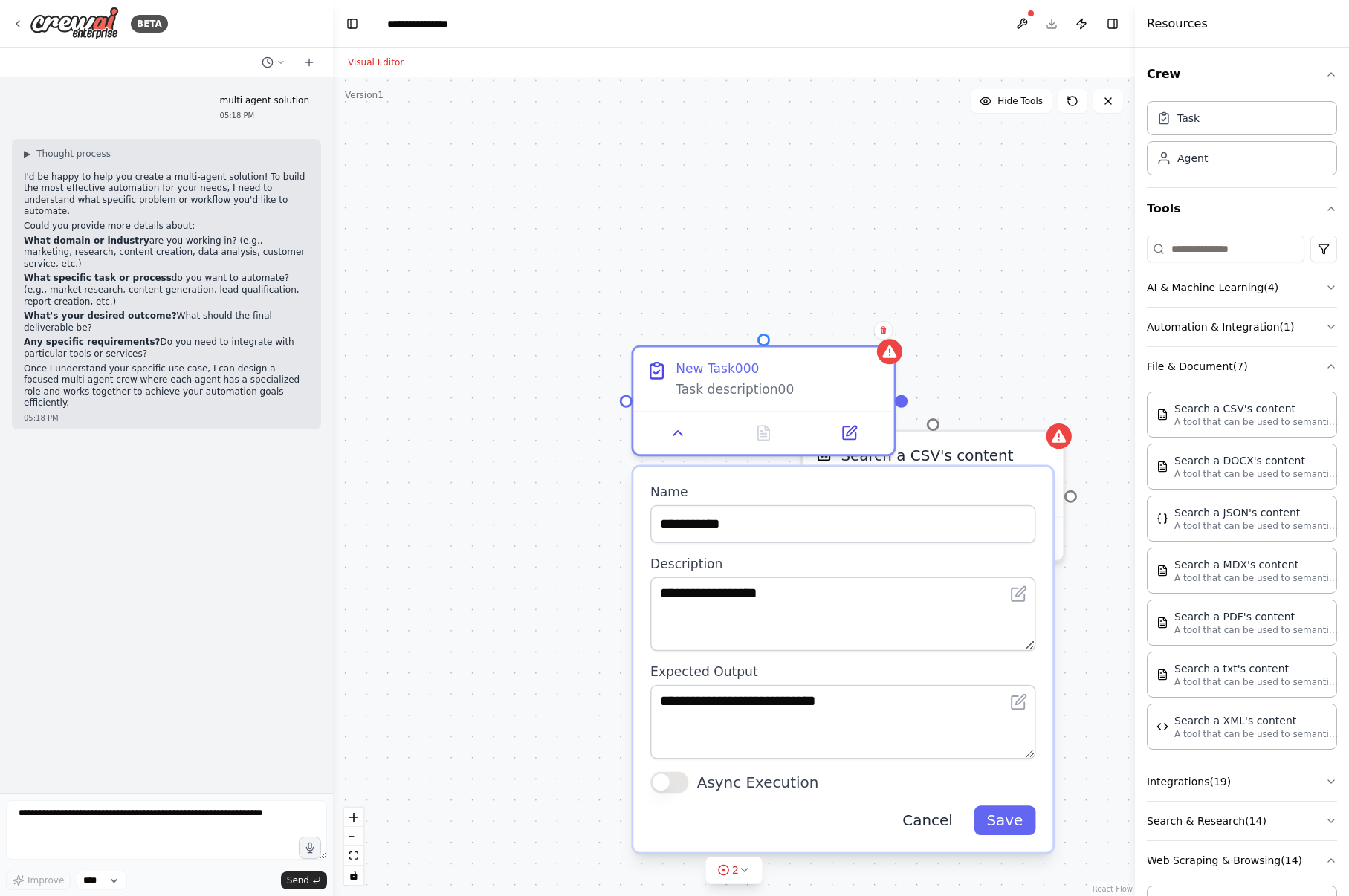
click at [929, 827] on button "Cancel" at bounding box center [927, 820] width 76 height 30
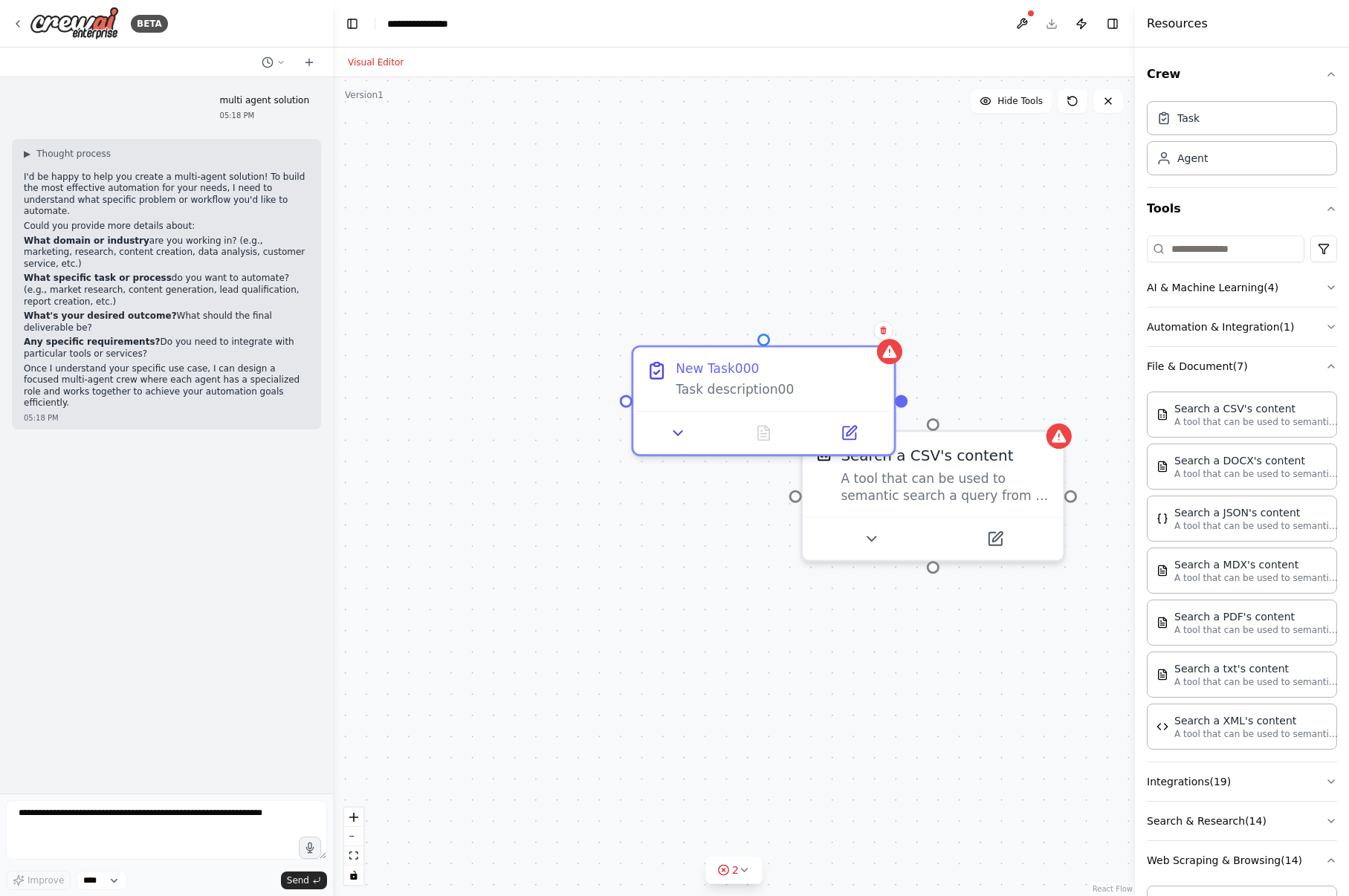
click at [941, 294] on div "New Task000 Task description00 Search a CSV's content A tool that can be used t…" at bounding box center [733, 486] width 801 height 819
click at [870, 540] on icon at bounding box center [871, 533] width 17 height 17
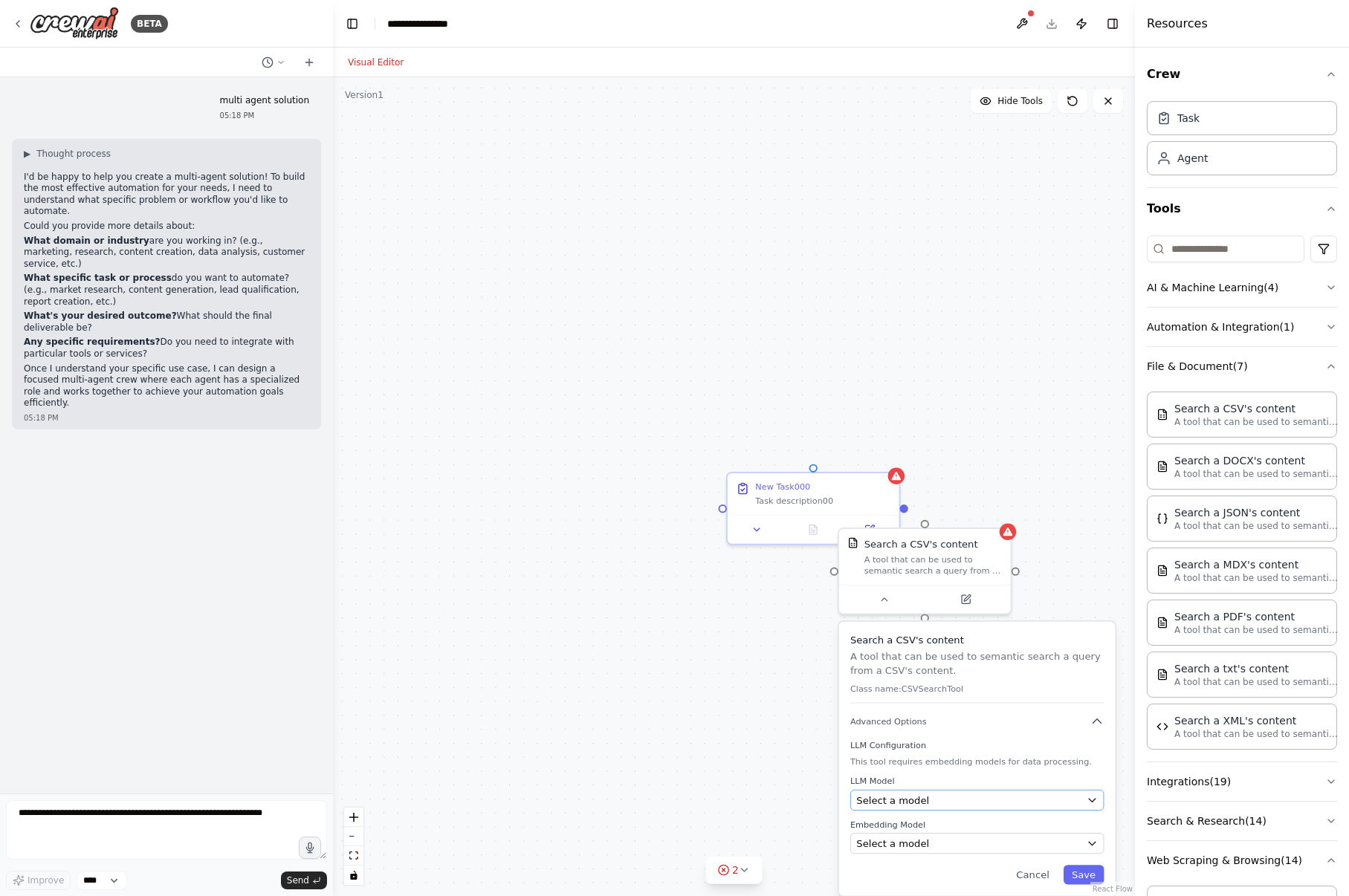
click at [1091, 803] on icon "button" at bounding box center [1091, 799] width 11 height 11
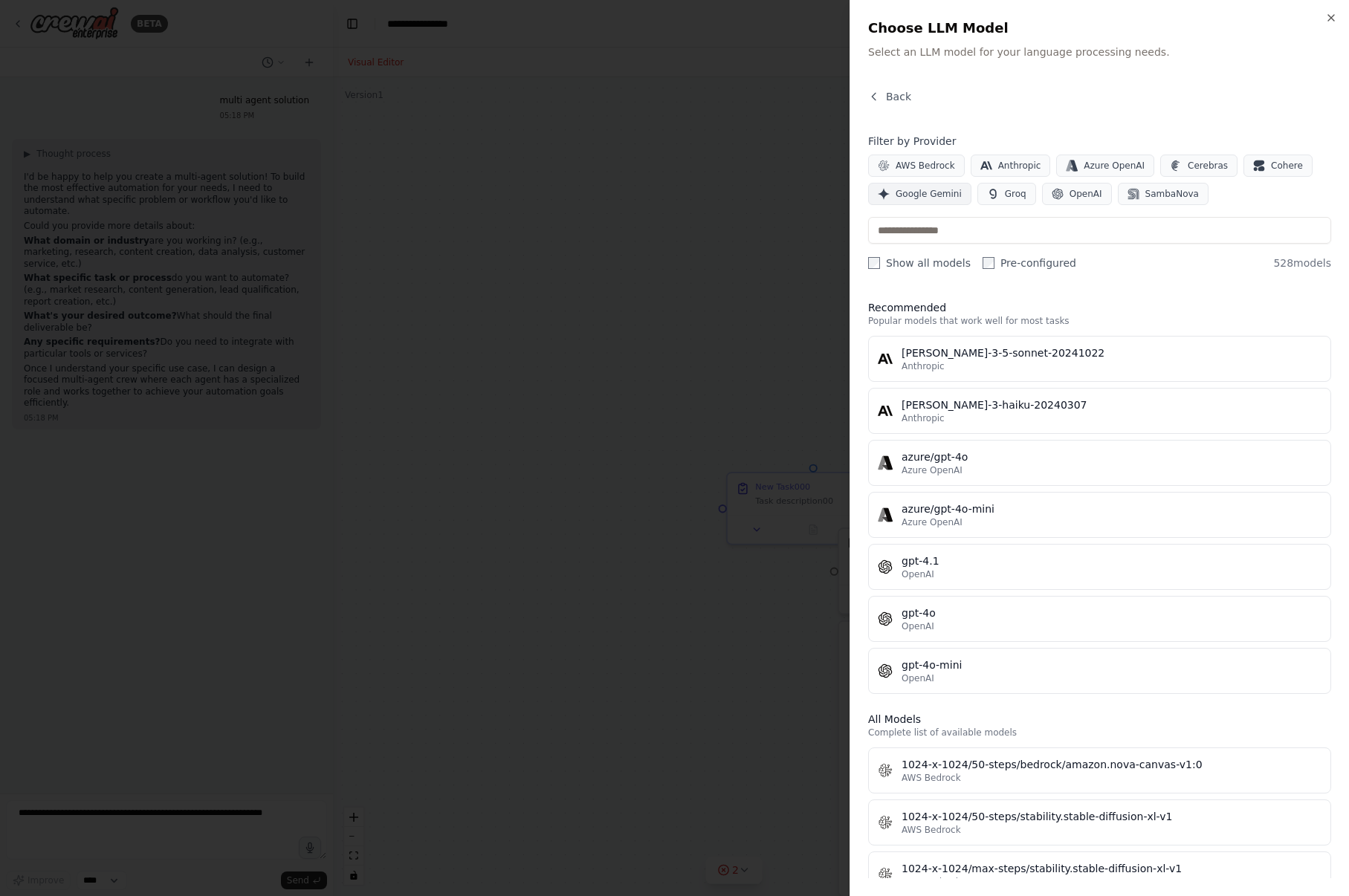
click at [939, 193] on span "Google Gemini" at bounding box center [928, 194] width 66 height 12
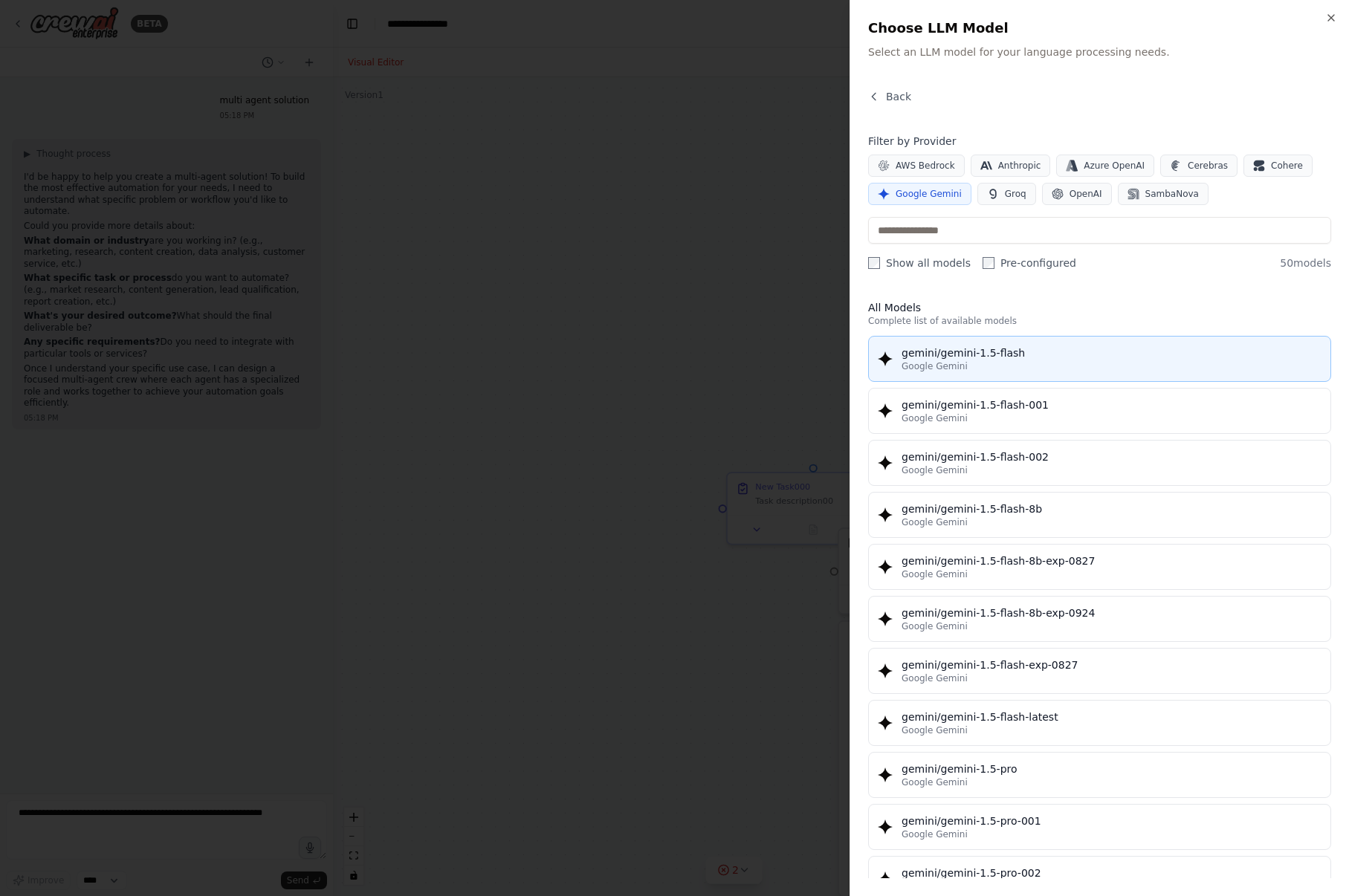
click at [941, 360] on div "gemini/gemini-1.5-flash" at bounding box center [1111, 353] width 420 height 15
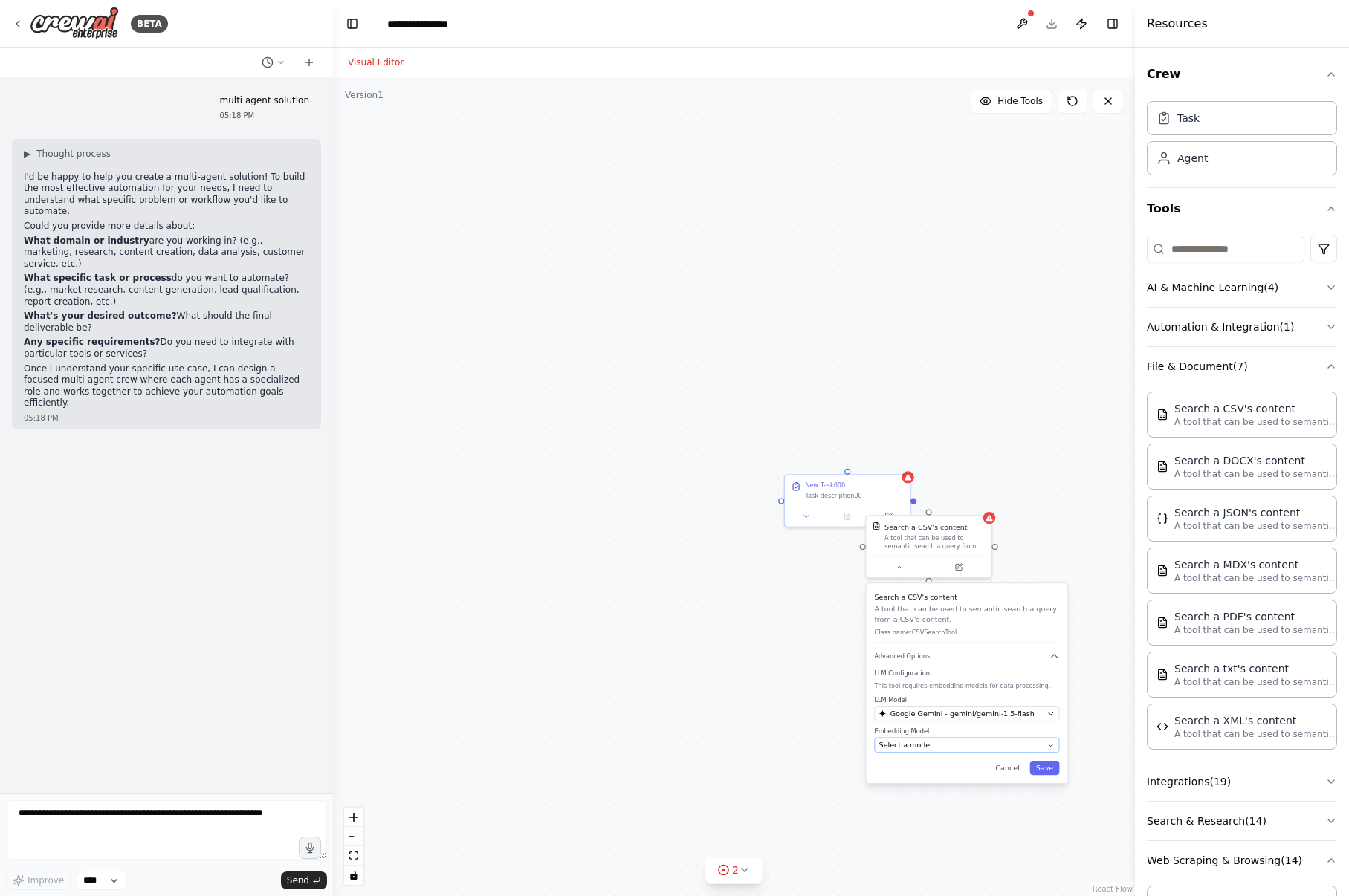
click at [1052, 745] on icon "button" at bounding box center [1051, 745] width 5 height 2
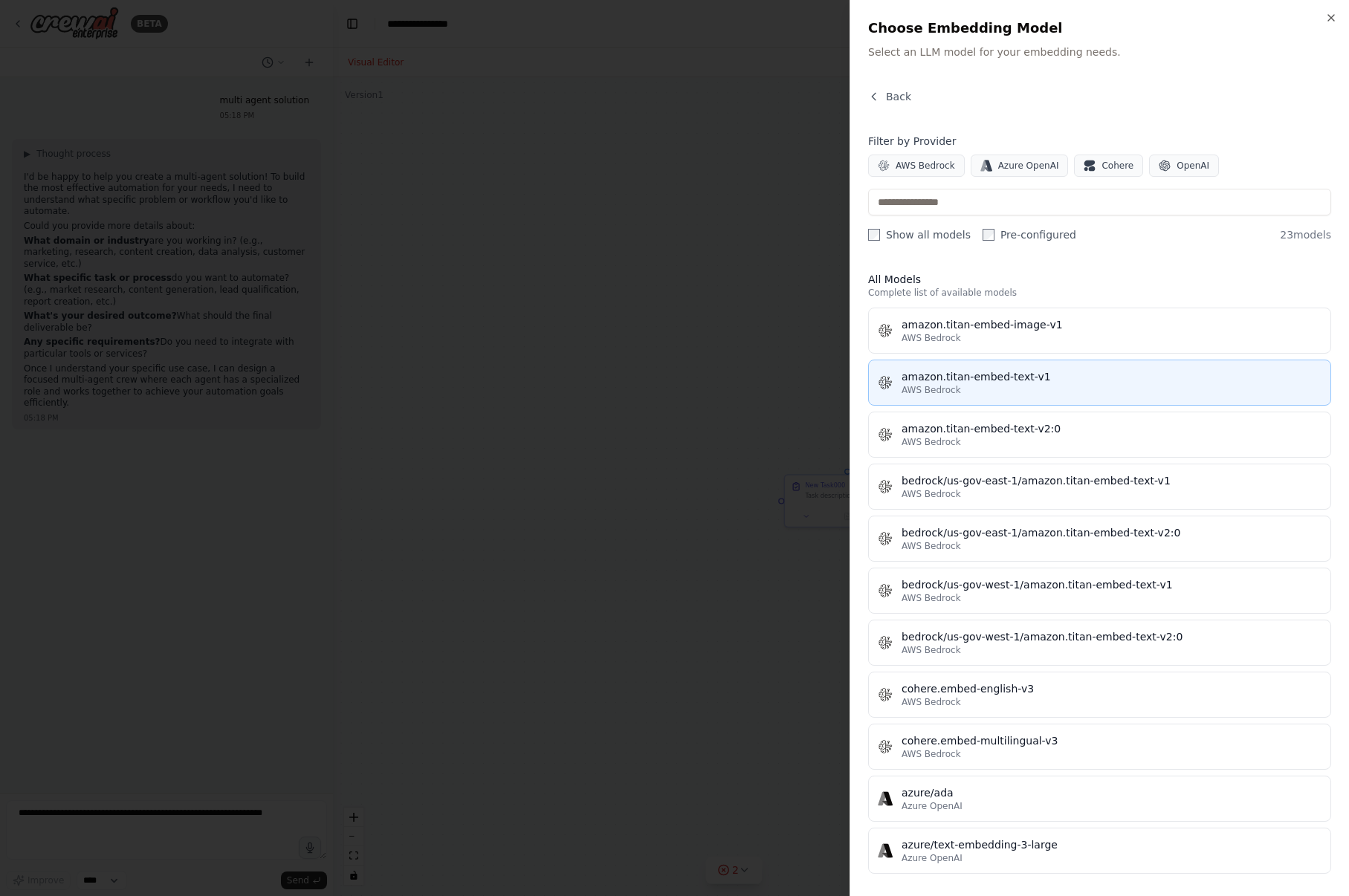
click at [1067, 381] on div "amazon.titan-embed-text-v1" at bounding box center [1111, 376] width 420 height 15
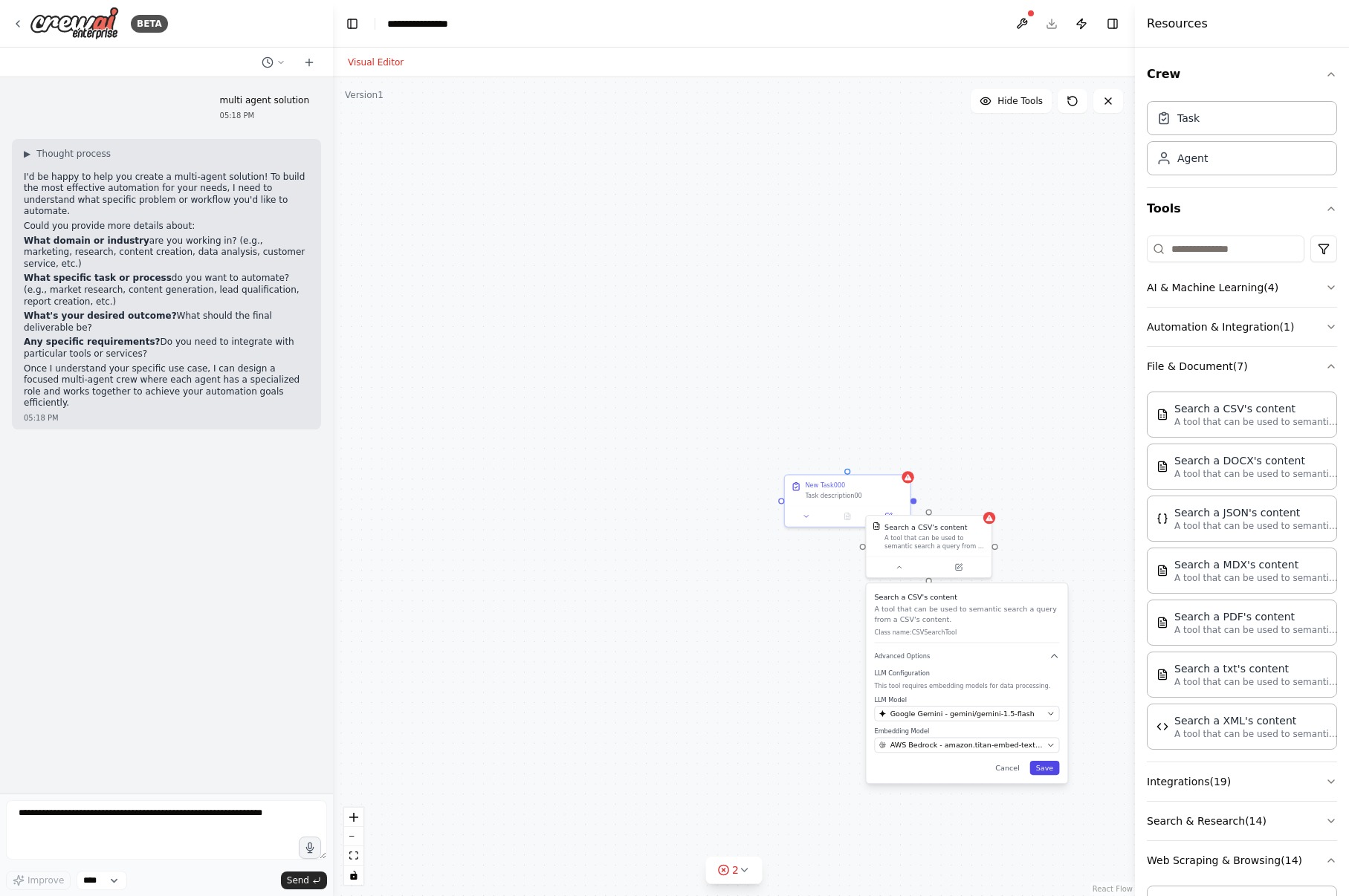
click at [1044, 768] on button "Save" at bounding box center [1044, 768] width 30 height 14
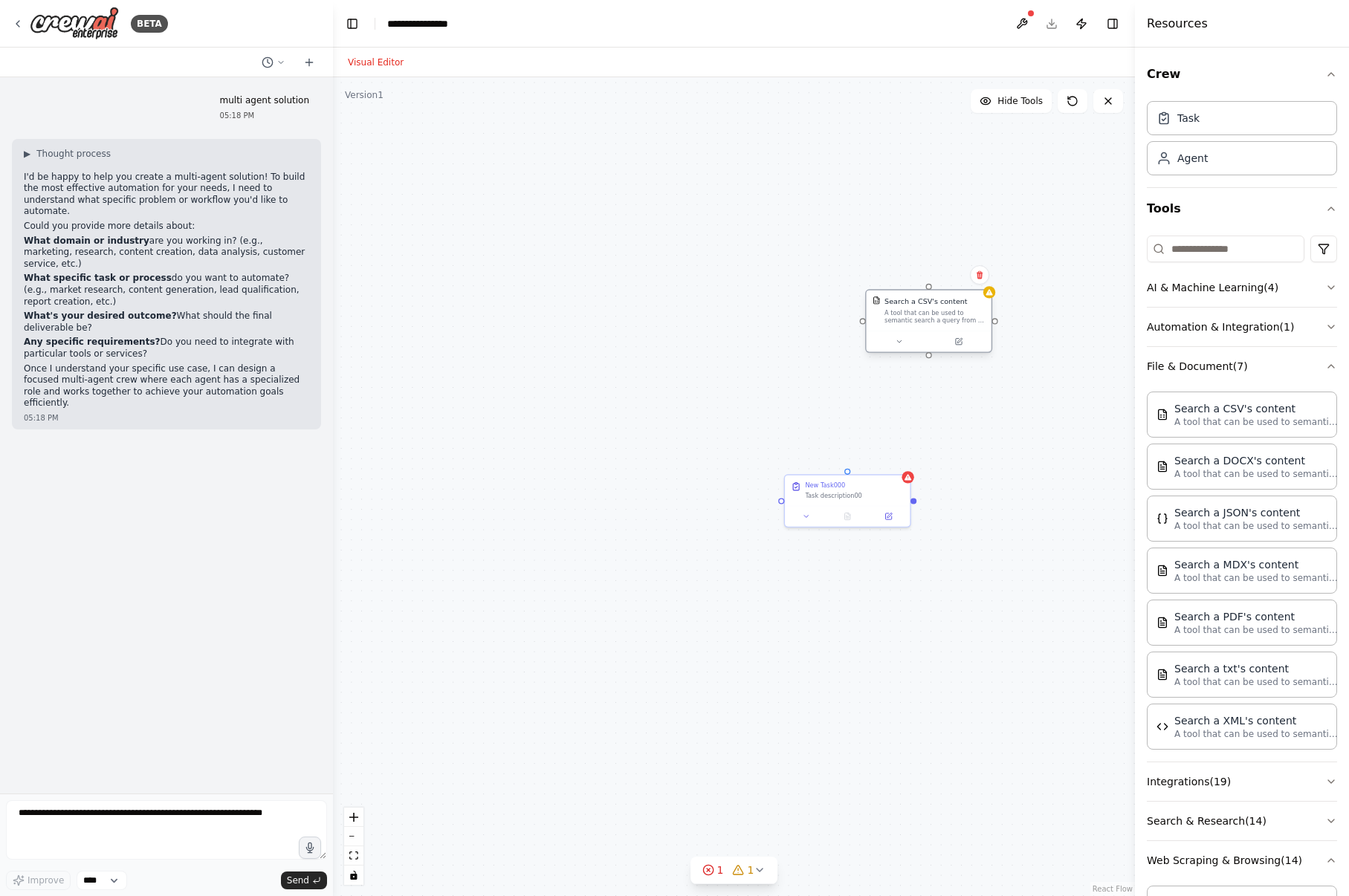
drag, startPoint x: 937, startPoint y: 546, endPoint x: 918, endPoint y: 322, distance: 224.8
click at [920, 321] on div "A tool that can be used to semantic search a query from a CSV's content." at bounding box center [935, 316] width 101 height 17
drag, startPoint x: 918, startPoint y: 504, endPoint x: 799, endPoint y: 502, distance: 119.0
click at [799, 502] on div "New Task000 Task description00 Search a CSV's content A tool that can be used t…" at bounding box center [733, 486] width 801 height 819
drag, startPoint x: 797, startPoint y: 502, endPoint x: 817, endPoint y: 501, distance: 20.0
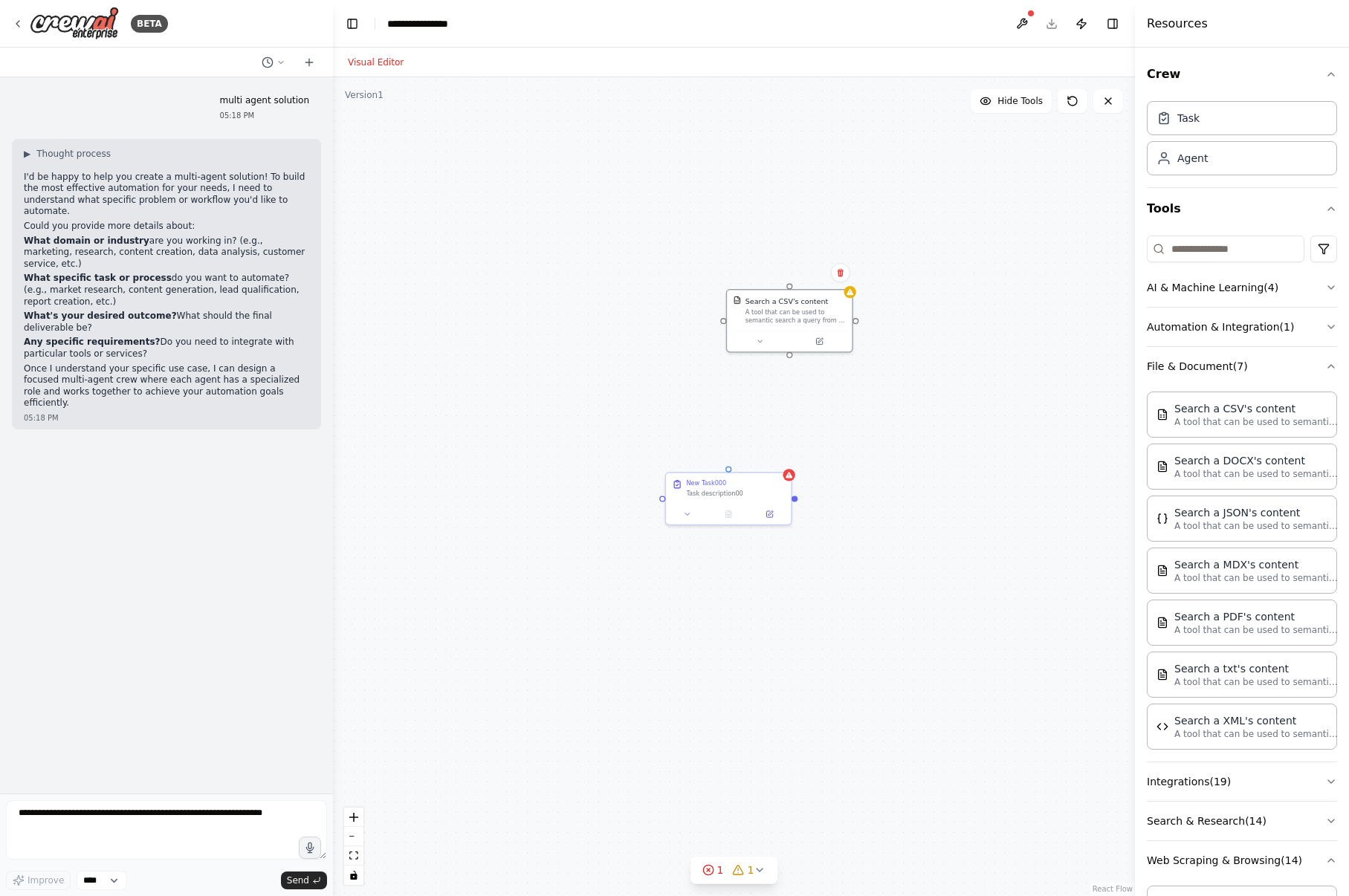
click at [817, 501] on div "New Task000 Task description00 Search a CSV's content A tool that can be used t…" at bounding box center [733, 486] width 801 height 819
click at [1325, 73] on icon "button" at bounding box center [1331, 74] width 12 height 12
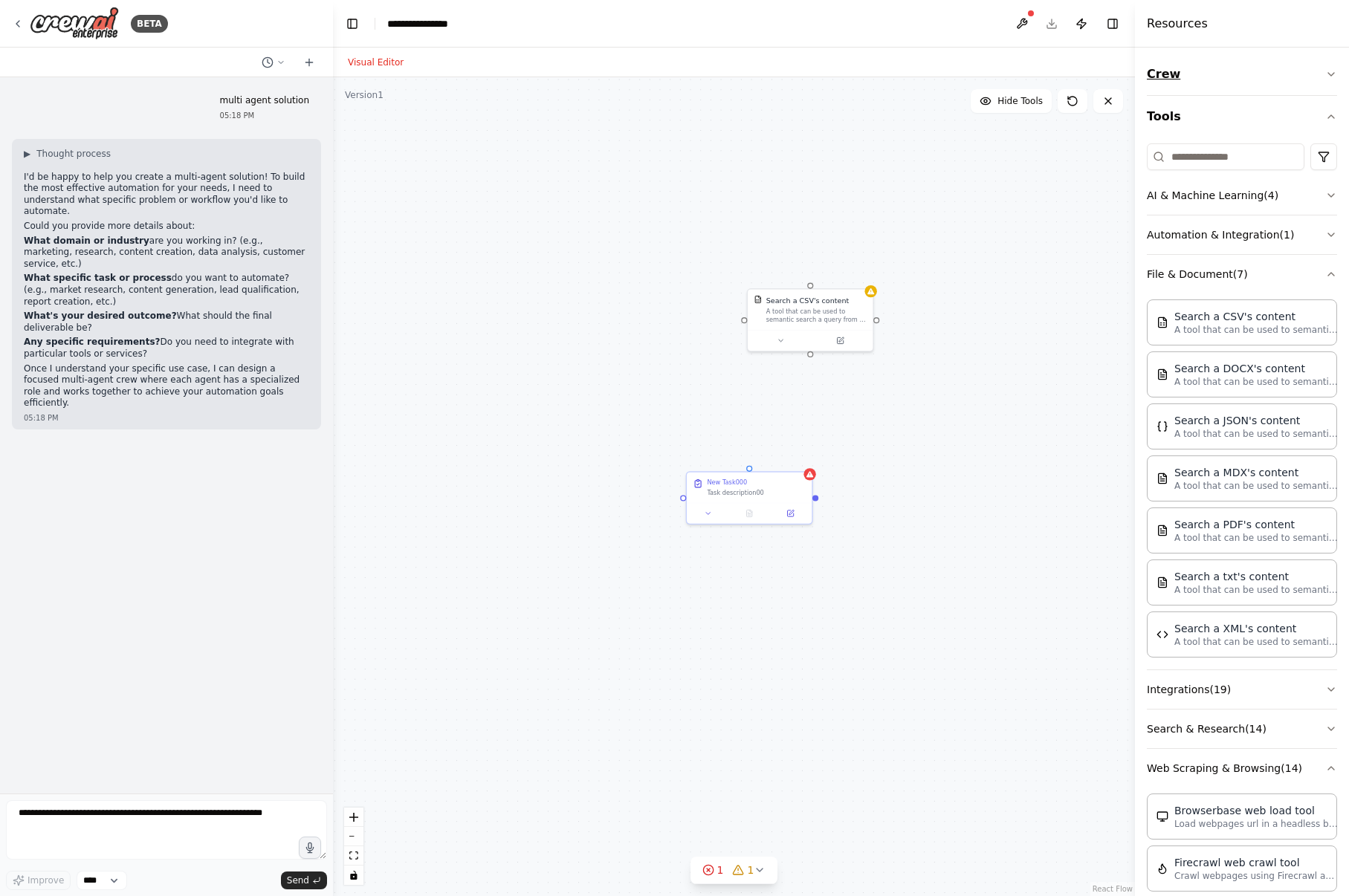
click at [1325, 74] on icon "button" at bounding box center [1331, 74] width 12 height 12
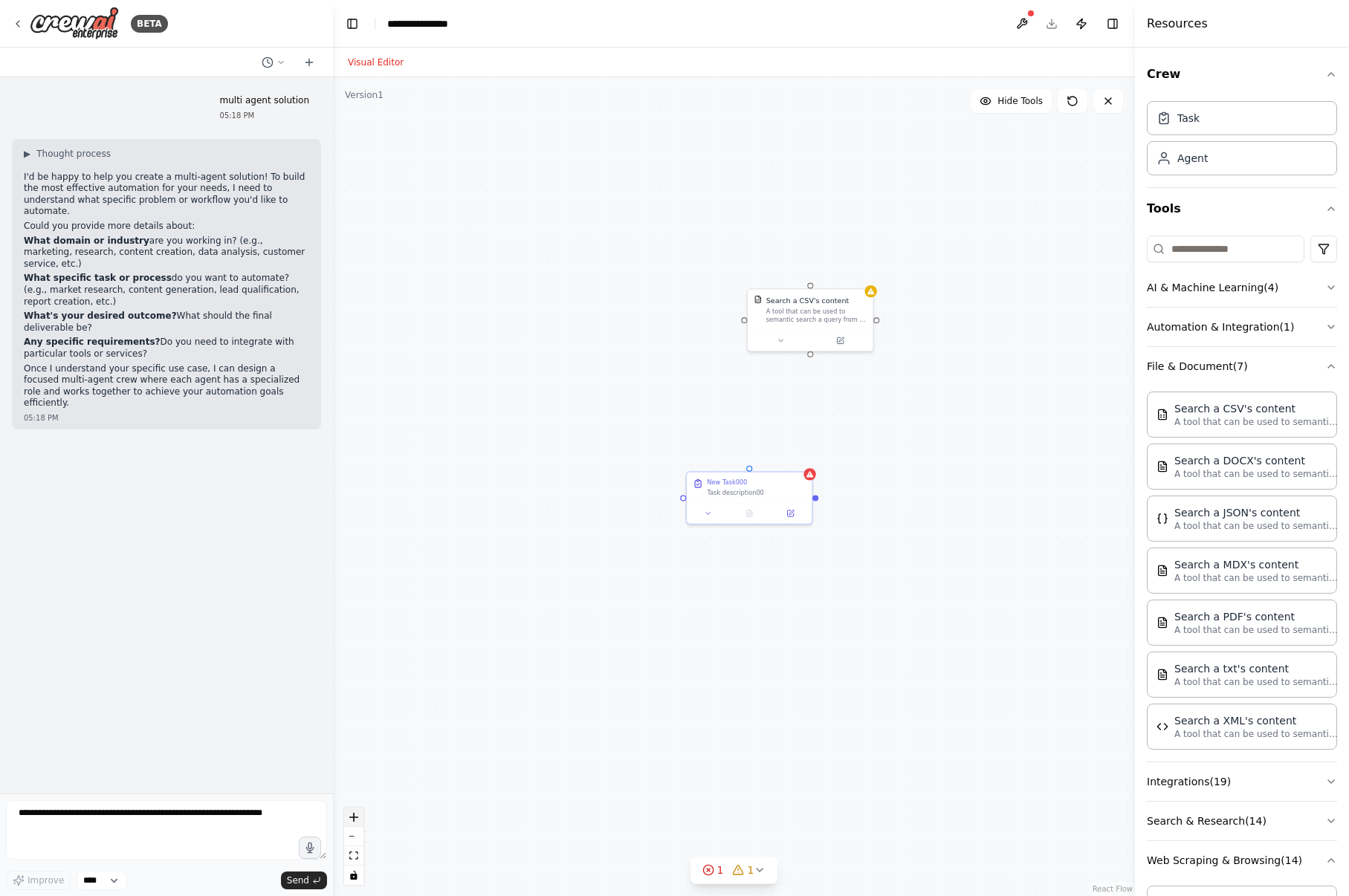
click at [357, 820] on icon "zoom in" at bounding box center [353, 817] width 9 height 9
click at [355, 855] on icon "fit view" at bounding box center [353, 855] width 9 height 8
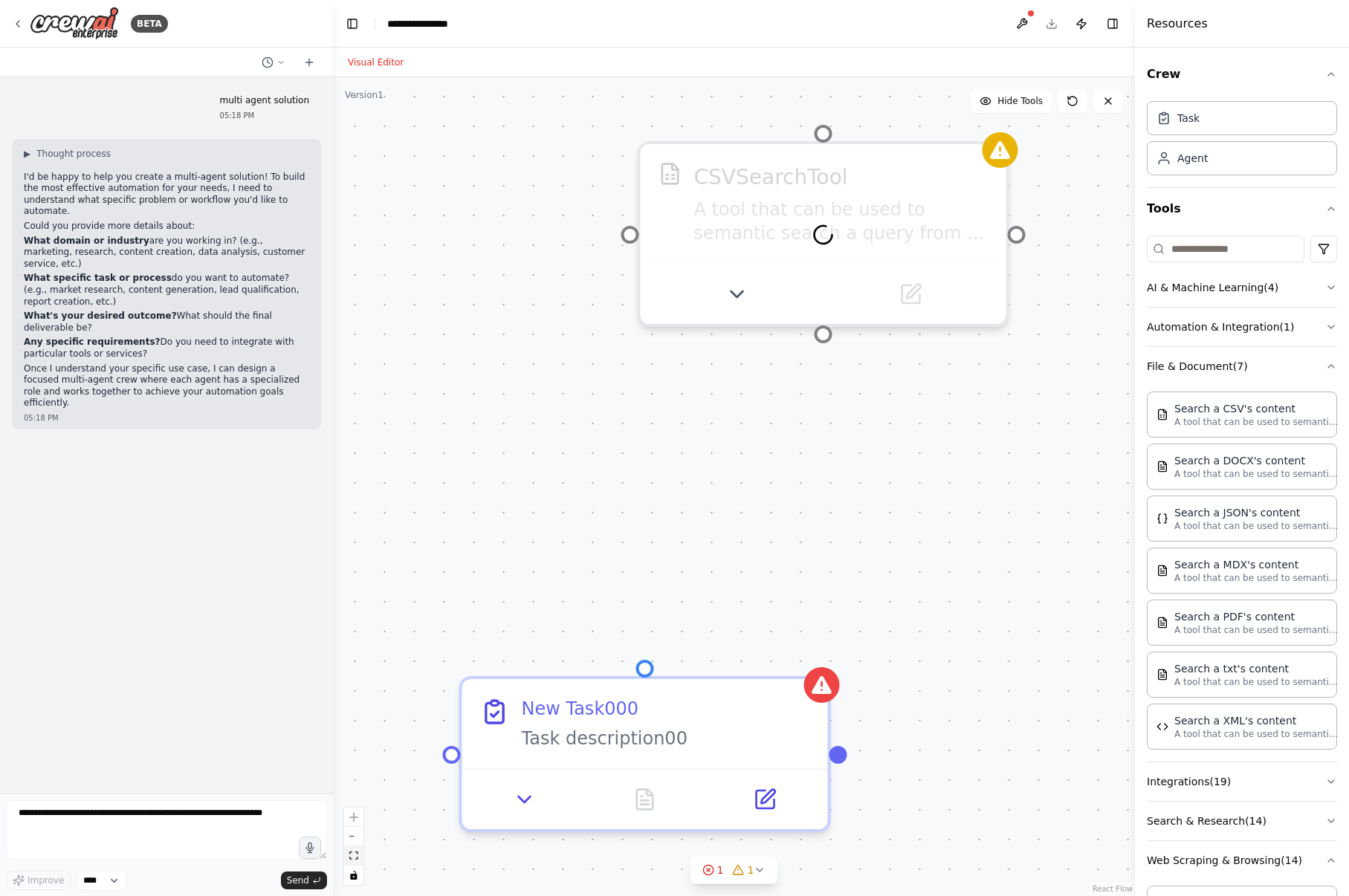
click at [355, 855] on icon "fit view" at bounding box center [353, 855] width 9 height 8
click at [759, 870] on icon at bounding box center [759, 869] width 12 height 12
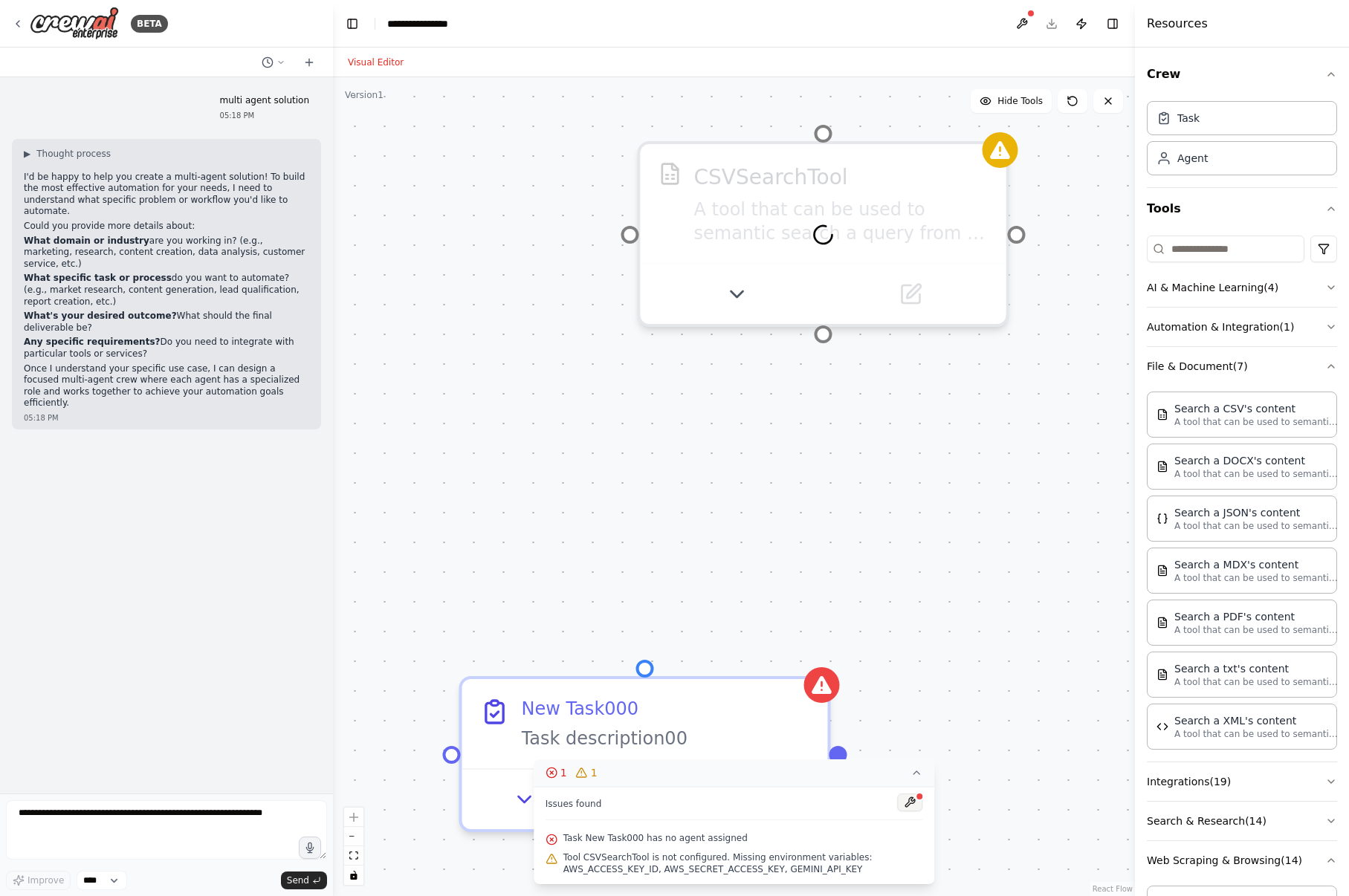
click at [914, 804] on button at bounding box center [910, 802] width 26 height 18
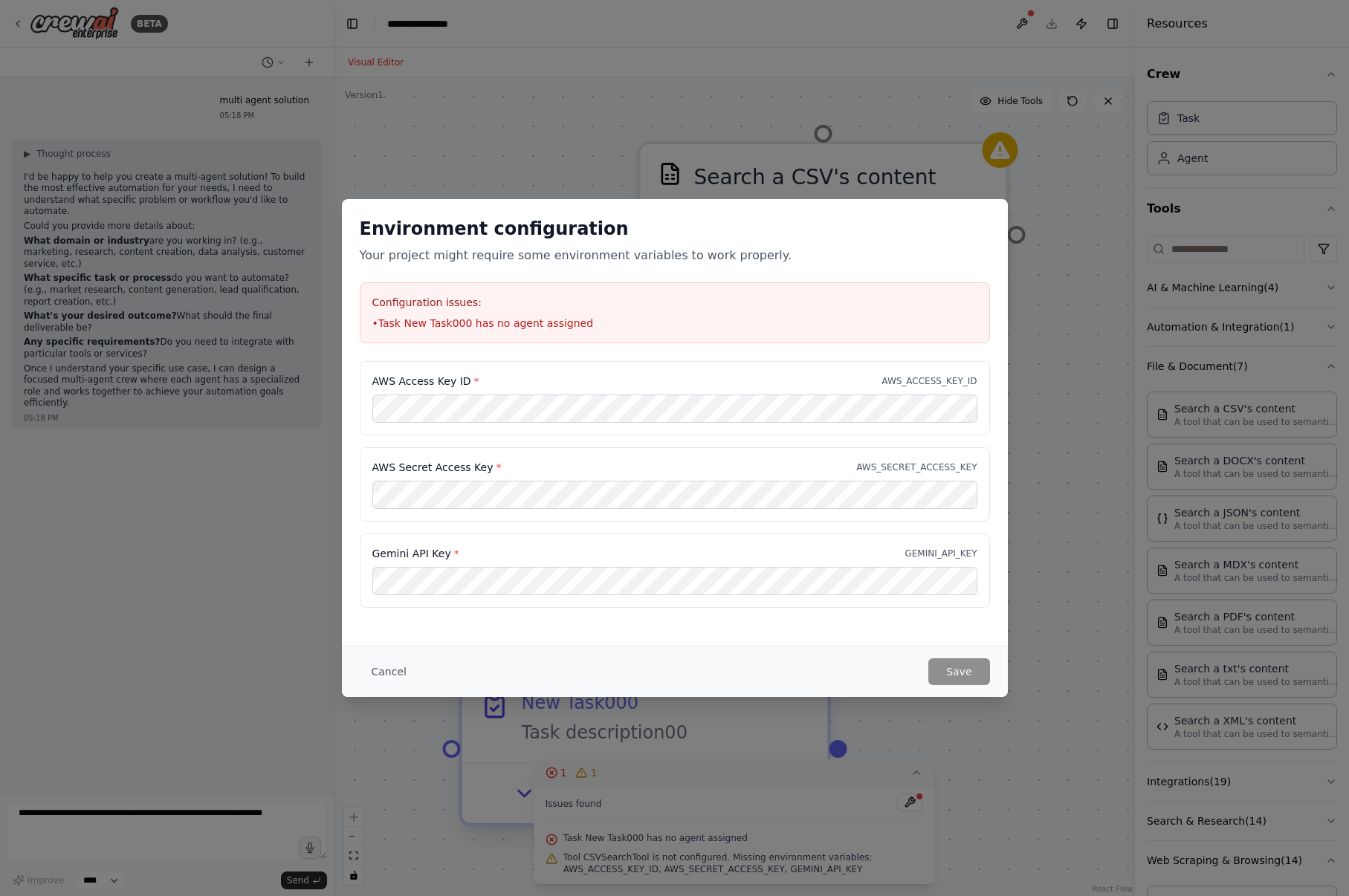
click at [843, 754] on div "Environment configuration Your project might require some environment variables…" at bounding box center [674, 448] width 1349 height 896
click at [389, 669] on button "Cancel" at bounding box center [388, 671] width 58 height 27
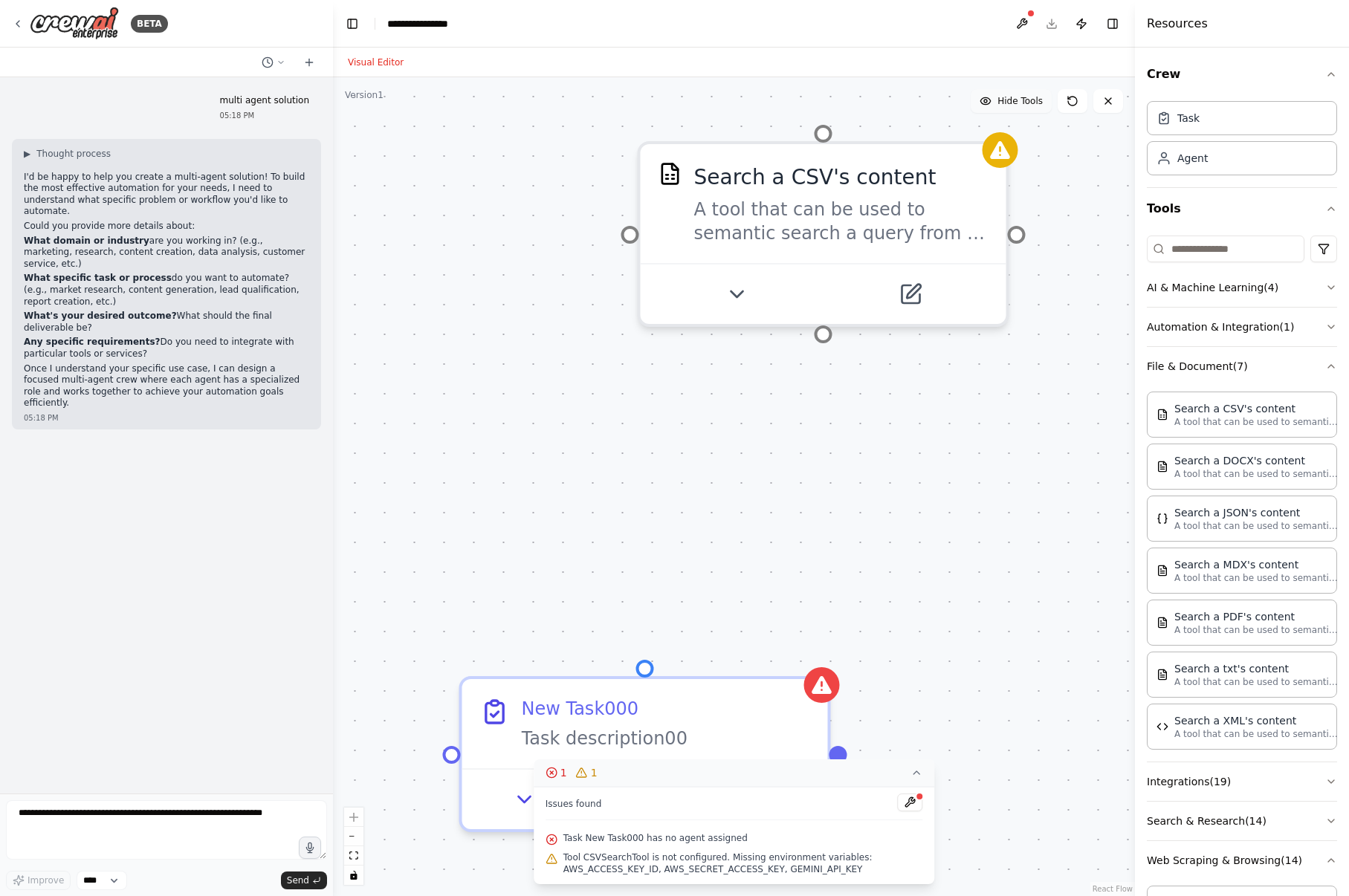
click at [1013, 104] on span "Hide Tools" at bounding box center [1020, 101] width 45 height 12
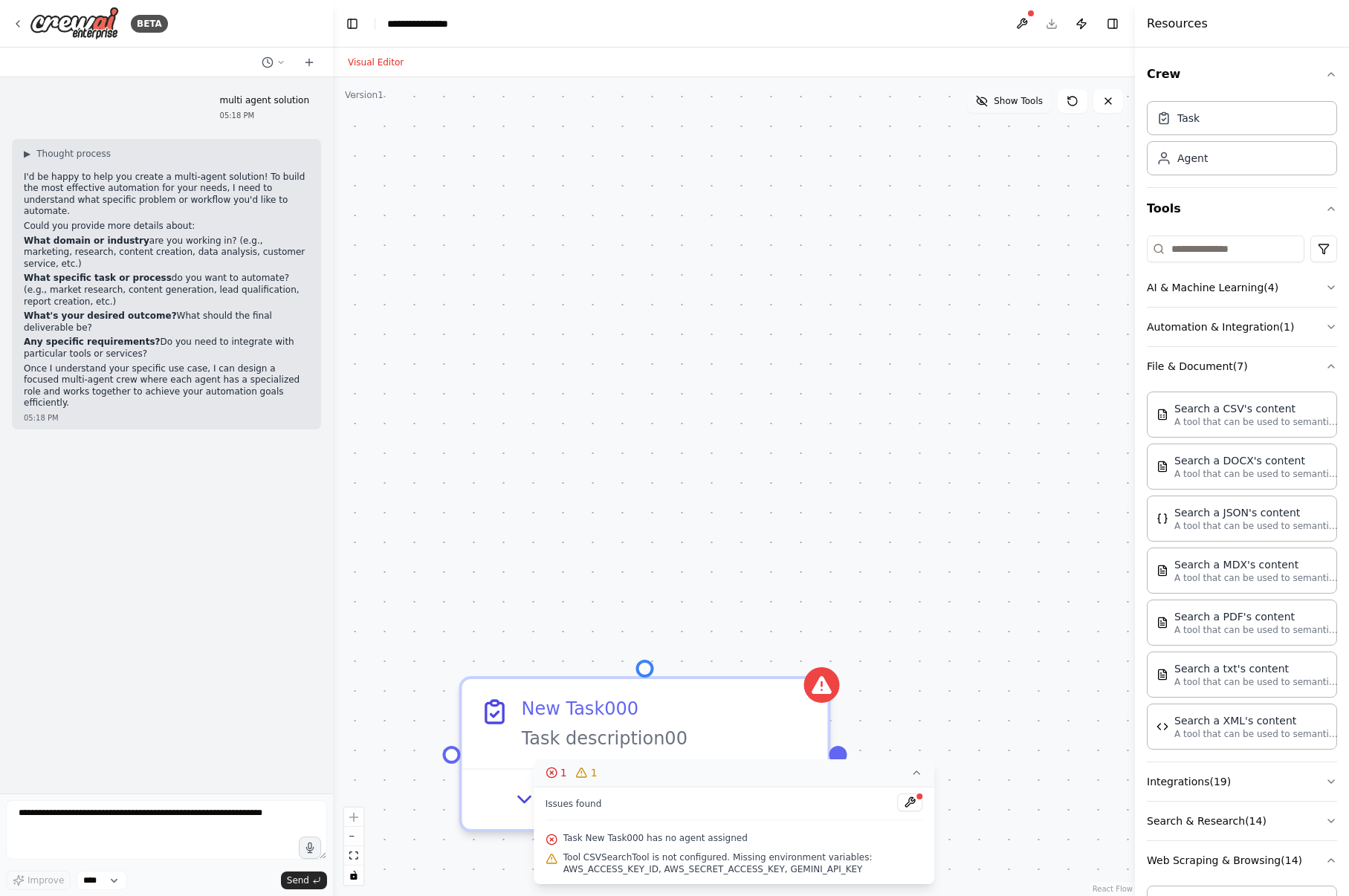
click at [1013, 104] on span "Show Tools" at bounding box center [1018, 101] width 49 height 12
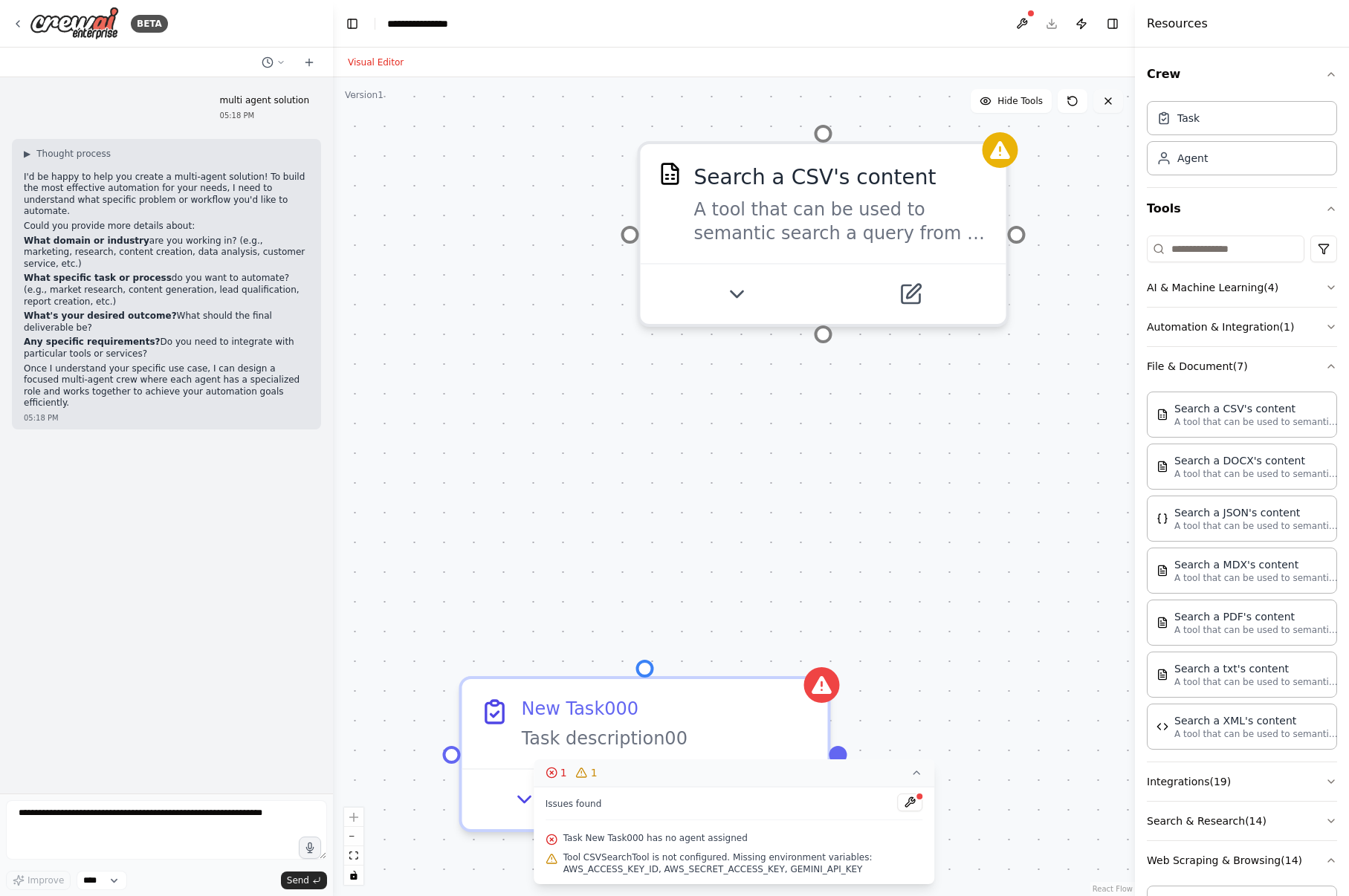
click at [1107, 106] on icon at bounding box center [1108, 101] width 12 height 12
click at [1111, 102] on icon at bounding box center [1108, 101] width 12 height 12
click at [1074, 105] on icon at bounding box center [1071, 101] width 9 height 9
click at [1116, 26] on button "Toggle Right Sidebar" at bounding box center [1112, 24] width 21 height 21
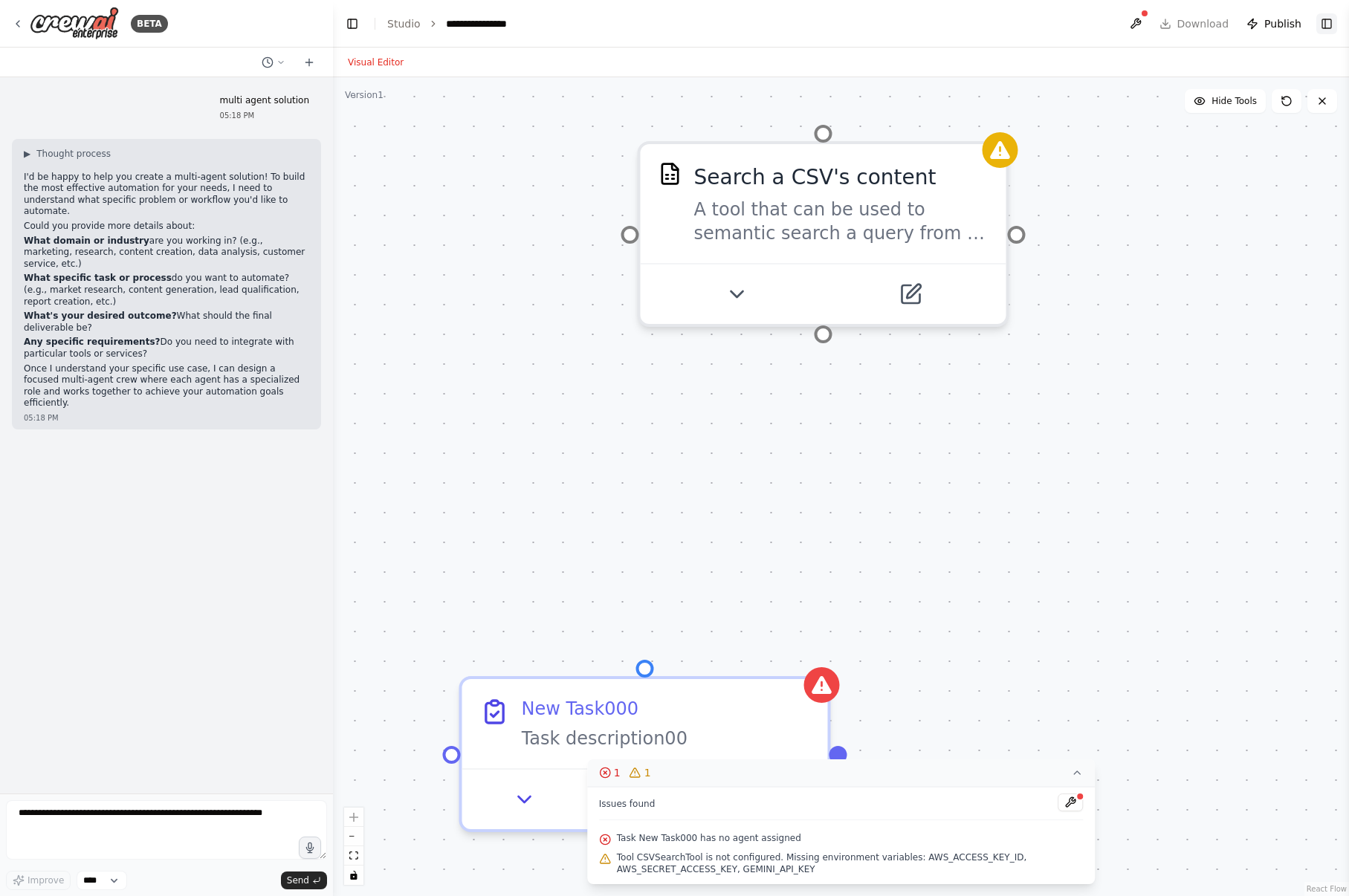
click at [1116, 26] on header "**********" at bounding box center [841, 24] width 1016 height 47
click at [1324, 25] on button "Toggle Right Sidebar" at bounding box center [1326, 24] width 21 height 21
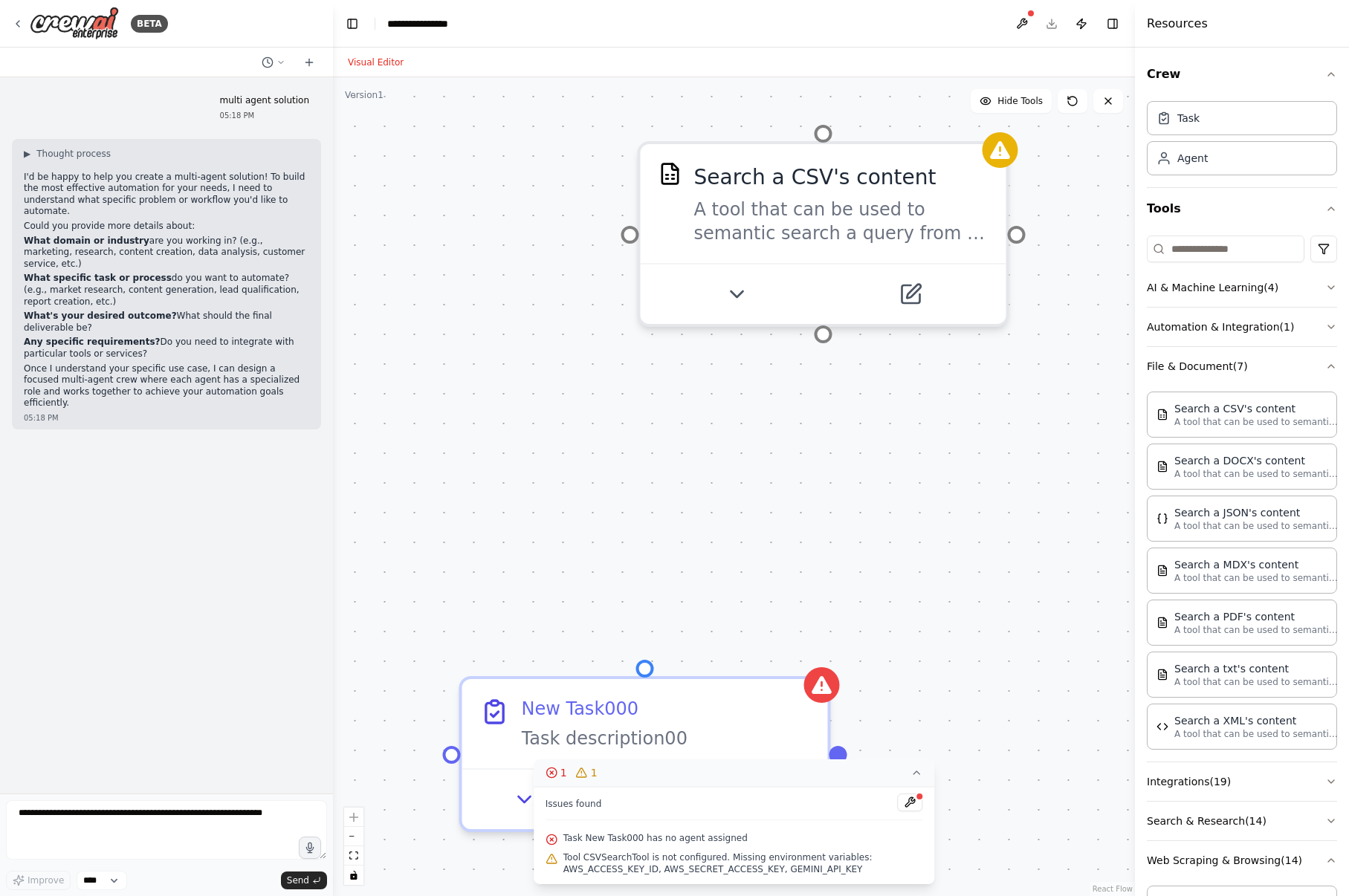
click at [268, 98] on p "multi agent solution" at bounding box center [265, 101] width 89 height 12
click at [281, 58] on icon at bounding box center [281, 62] width 9 height 9
click at [266, 60] on div at bounding box center [166, 448] width 333 height 896
